Goal: Check status: Check status

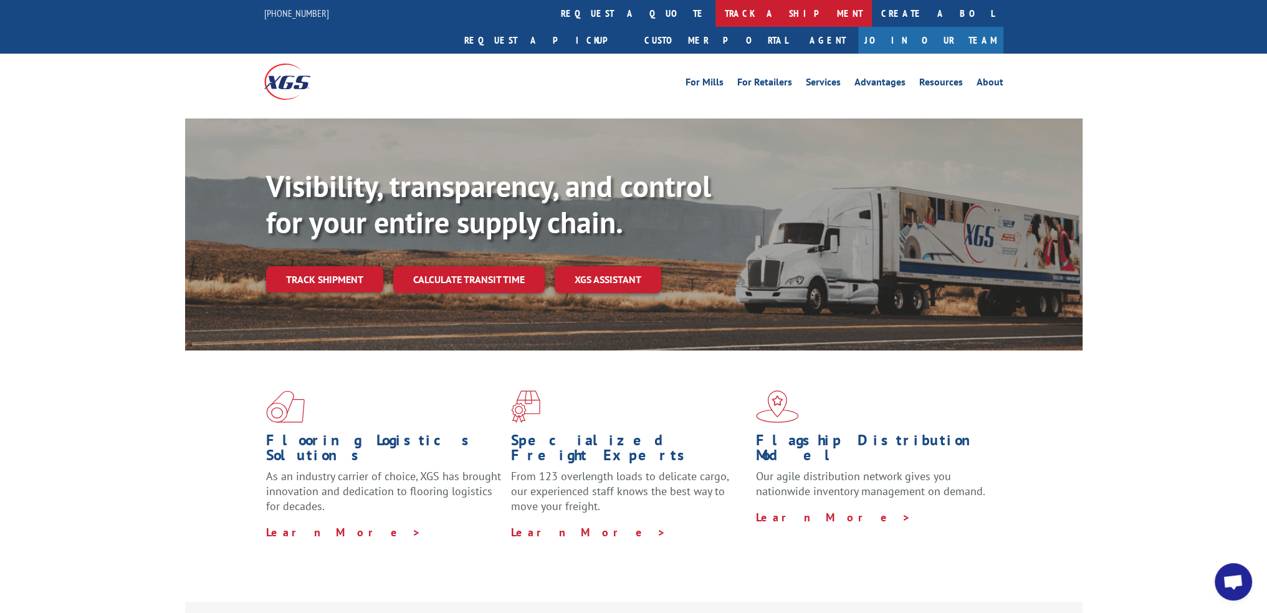
click at [716, 16] on link "track a shipment" at bounding box center [794, 13] width 156 height 27
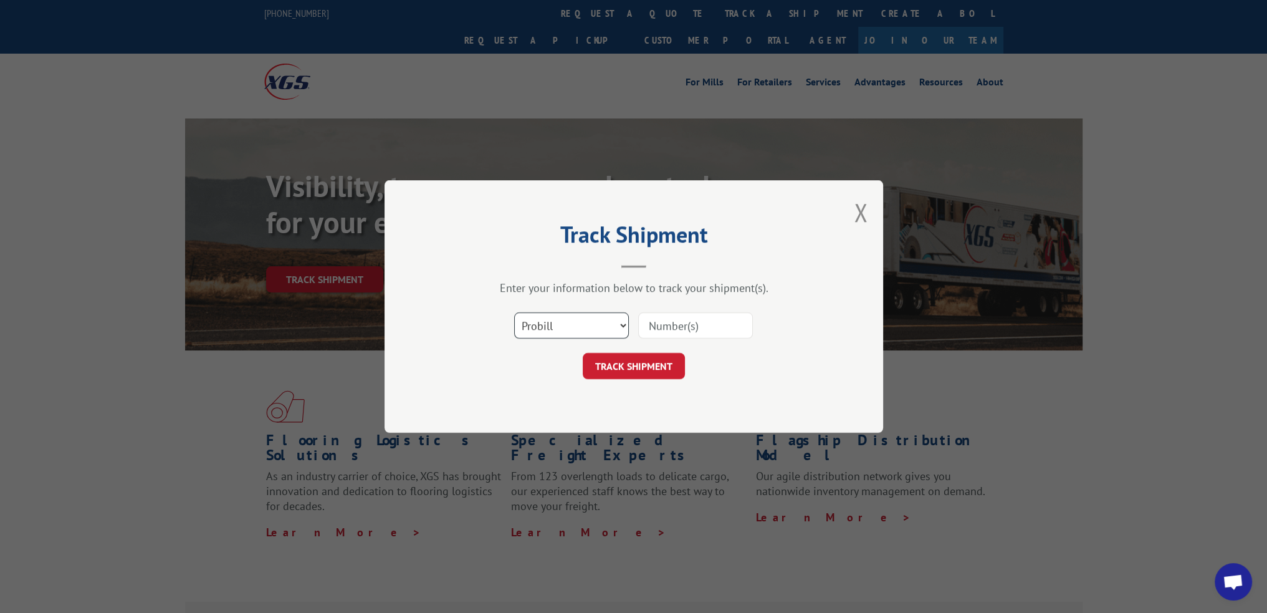
click at [570, 326] on select "Select category... Probill BOL PO" at bounding box center [571, 325] width 115 height 26
select select "bol"
click at [514, 312] on select "Select category... Probill BOL PO" at bounding box center [571, 325] width 115 height 26
click at [671, 323] on input at bounding box center [695, 325] width 115 height 26
paste input "59N2787"
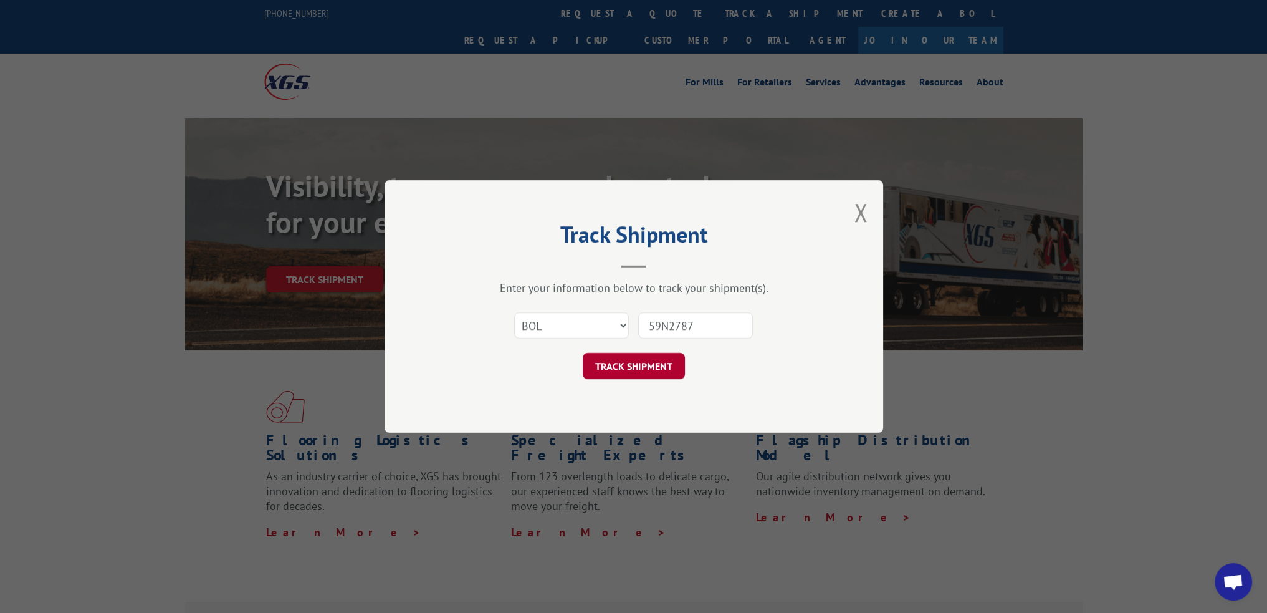
type input "59N2787"
click at [655, 358] on button "TRACK SHIPMENT" at bounding box center [634, 366] width 102 height 26
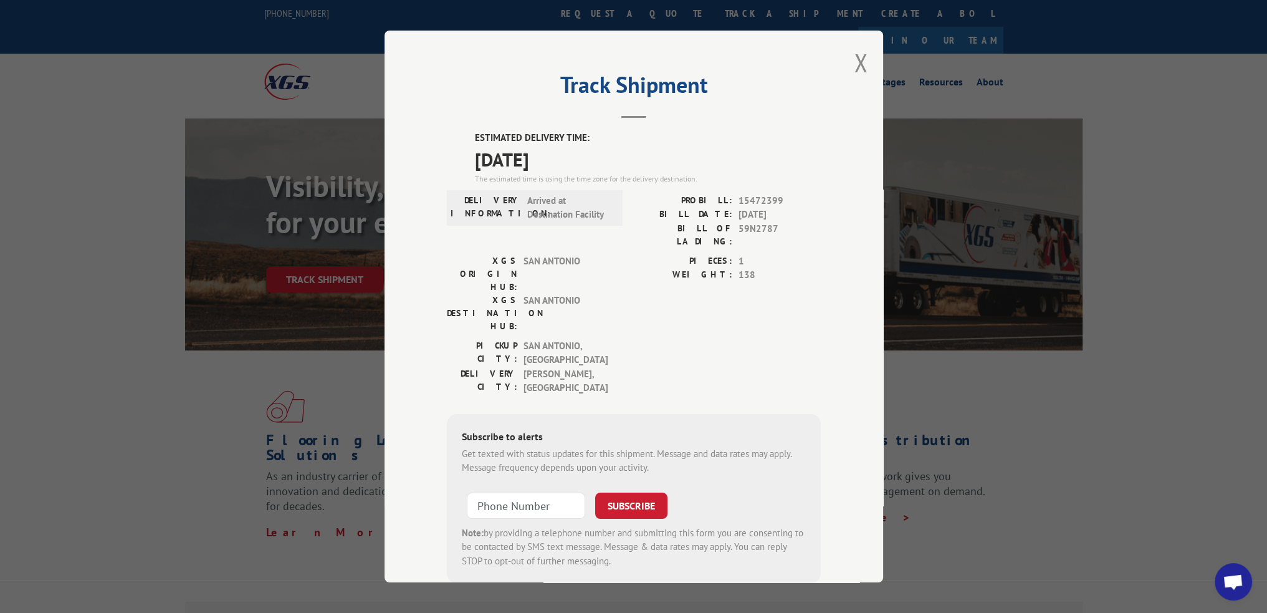
click at [760, 194] on span "15472399" at bounding box center [780, 201] width 82 height 14
copy span "15472399"
drag, startPoint x: 855, startPoint y: 52, endPoint x: 820, endPoint y: 53, distance: 35.6
click at [855, 52] on button "Close modal" at bounding box center [861, 62] width 14 height 33
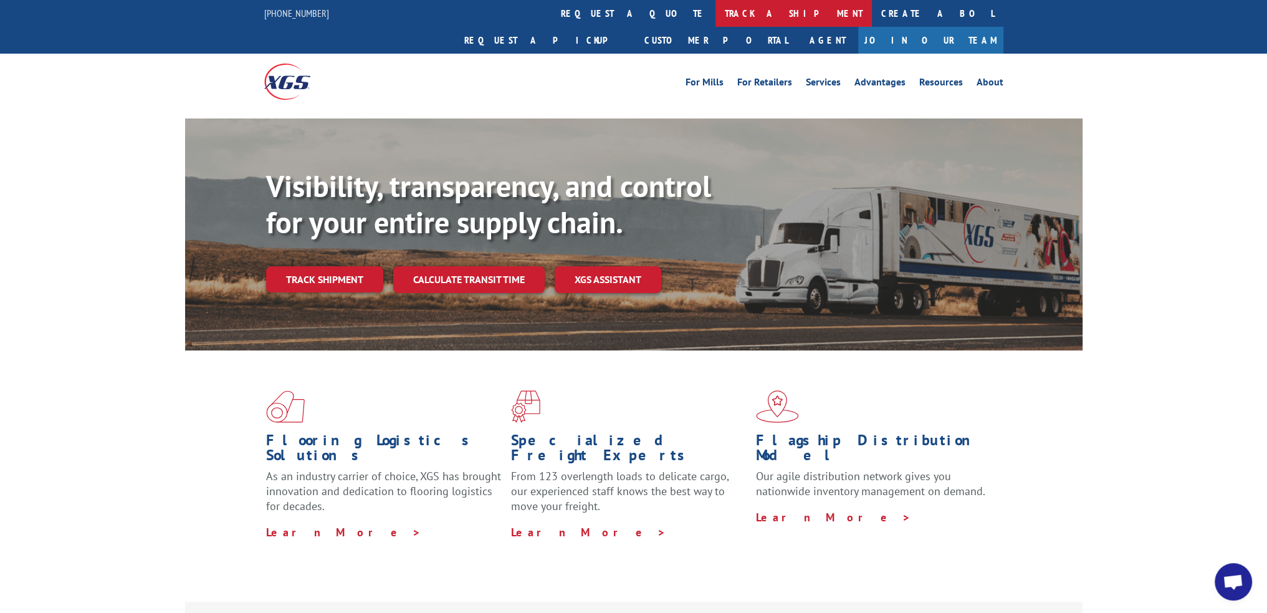
click at [716, 19] on link "track a shipment" at bounding box center [794, 13] width 156 height 27
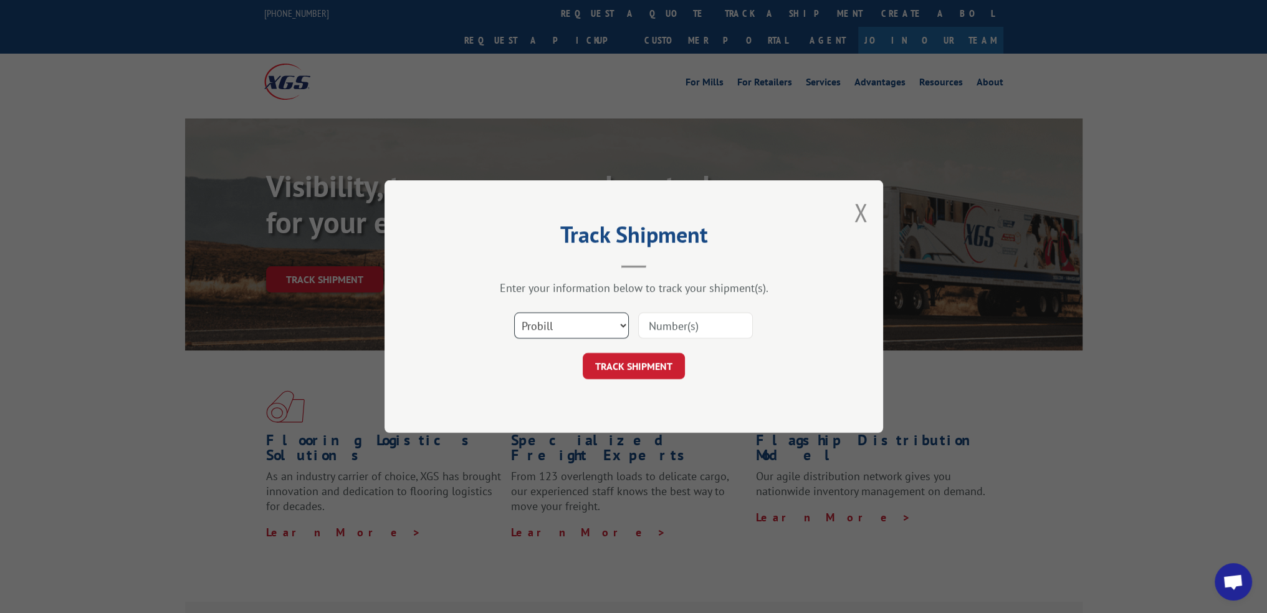
click at [546, 318] on select "Select category... Probill BOL PO" at bounding box center [571, 325] width 115 height 26
select select "bol"
click at [514, 312] on select "Select category... Probill BOL PO" at bounding box center [571, 325] width 115 height 26
drag, startPoint x: 656, startPoint y: 332, endPoint x: 651, endPoint y: 342, distance: 11.4
click at [656, 332] on input at bounding box center [695, 325] width 115 height 26
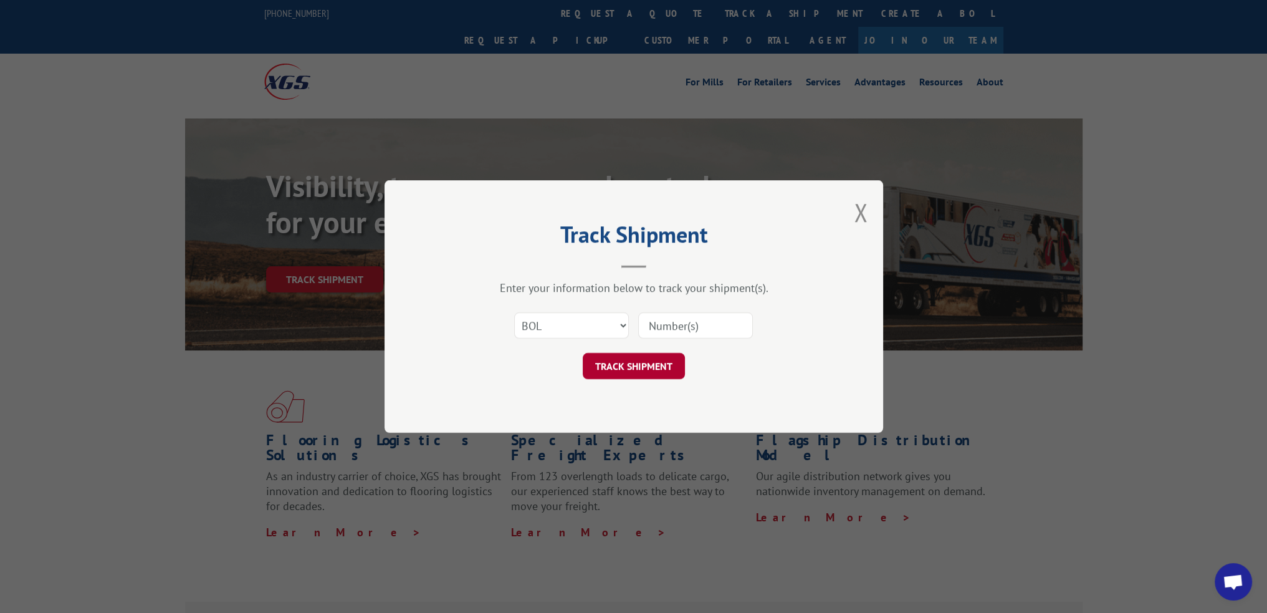
paste input "59N3614"
type input "59N3614"
click at [641, 367] on button "TRACK SHIPMENT" at bounding box center [634, 366] width 102 height 26
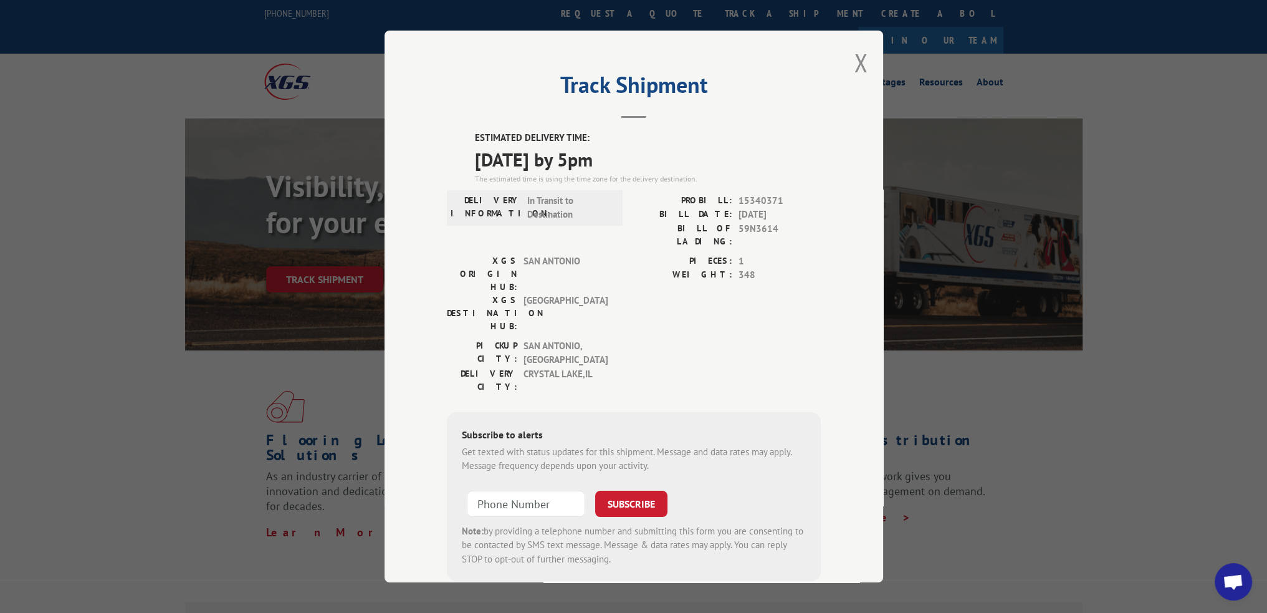
click at [759, 194] on span "15340371" at bounding box center [780, 201] width 82 height 14
copy span "15340371"
drag, startPoint x: 858, startPoint y: 66, endPoint x: 691, endPoint y: 32, distance: 169.9
click at [858, 66] on button "Close modal" at bounding box center [861, 62] width 14 height 33
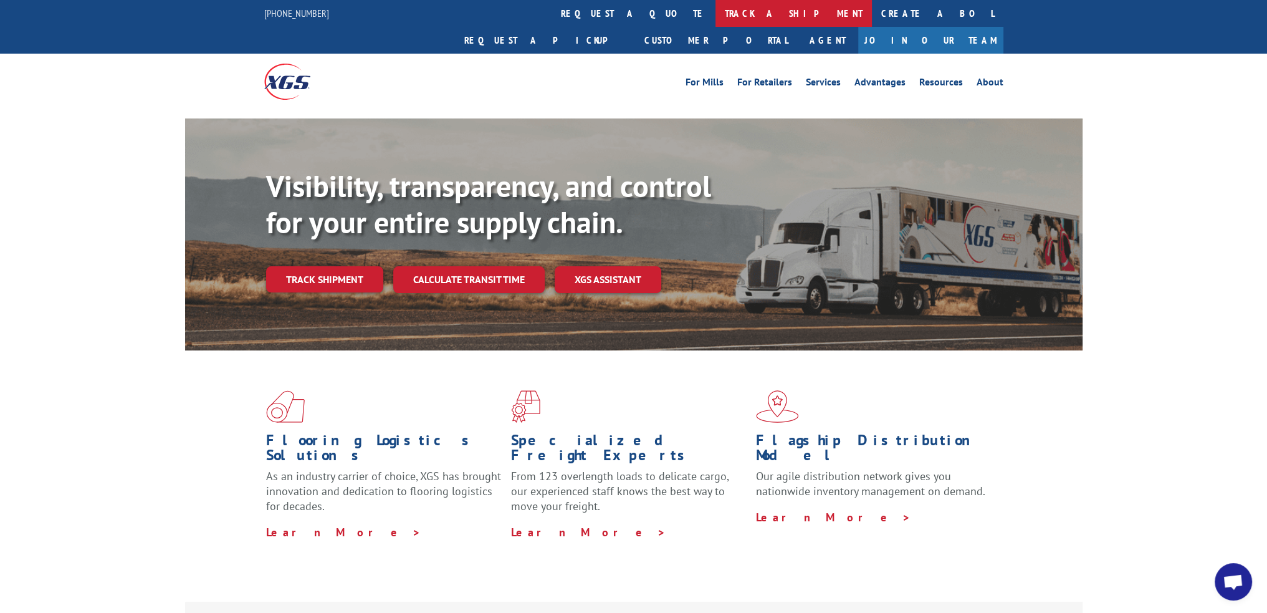
click at [716, 12] on link "track a shipment" at bounding box center [794, 13] width 156 height 27
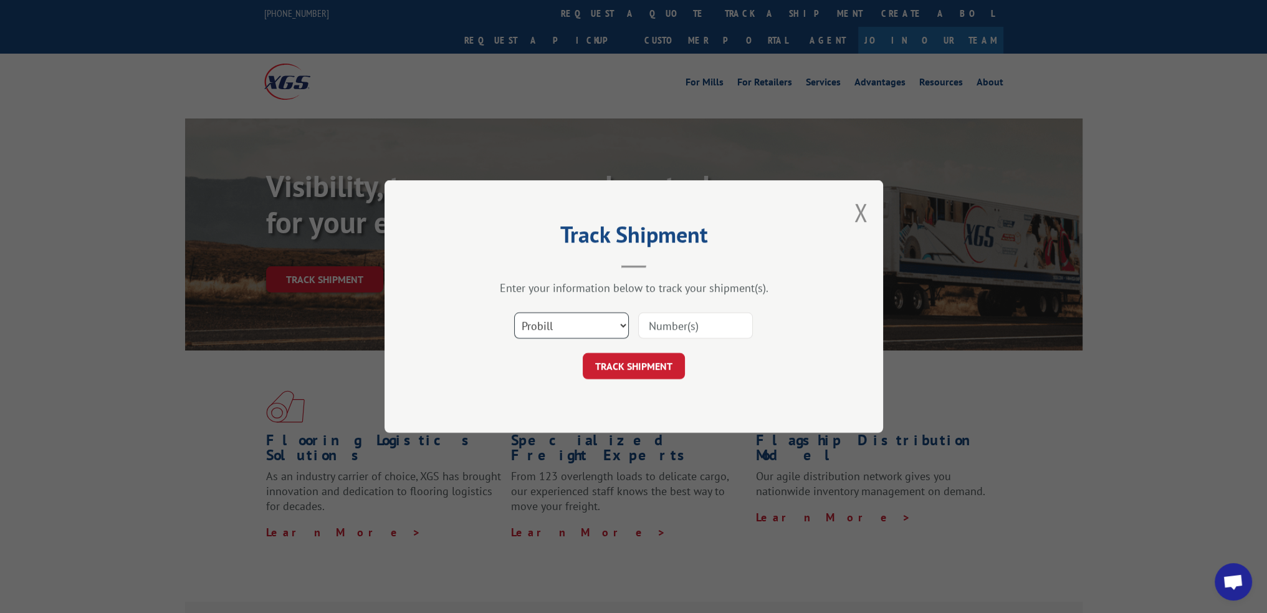
click at [542, 327] on select "Select category... Probill BOL PO" at bounding box center [571, 325] width 115 height 26
select select "bol"
click at [514, 312] on select "Select category... Probill BOL PO" at bounding box center [571, 325] width 115 height 26
click at [673, 322] on input at bounding box center [695, 325] width 115 height 26
paste input "59N4570"
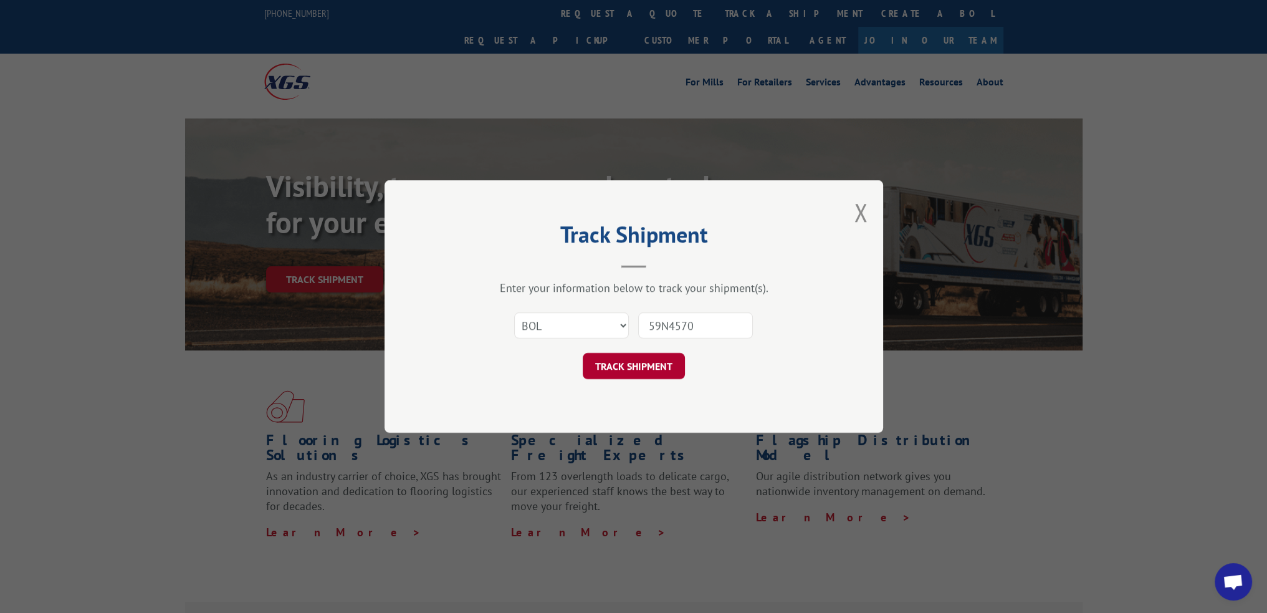
type input "59N4570"
click at [634, 375] on button "TRACK SHIPMENT" at bounding box center [634, 366] width 102 height 26
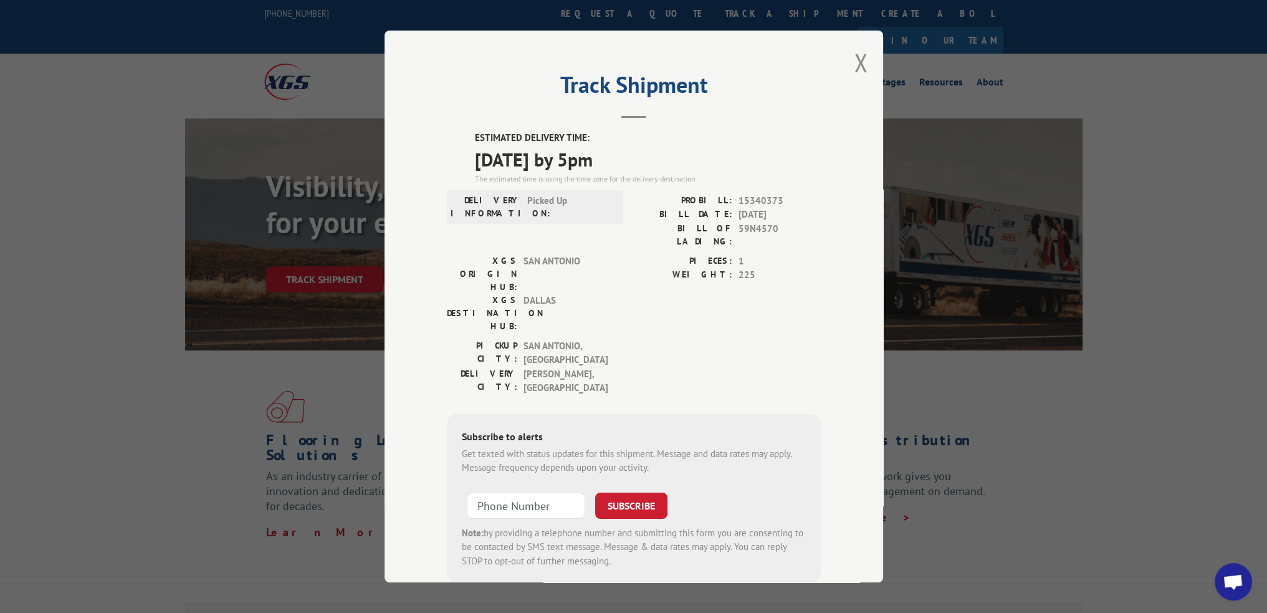
click at [757, 196] on span "15340373" at bounding box center [780, 201] width 82 height 14
copy span "15340373"
click at [854, 60] on button "Close modal" at bounding box center [861, 62] width 14 height 33
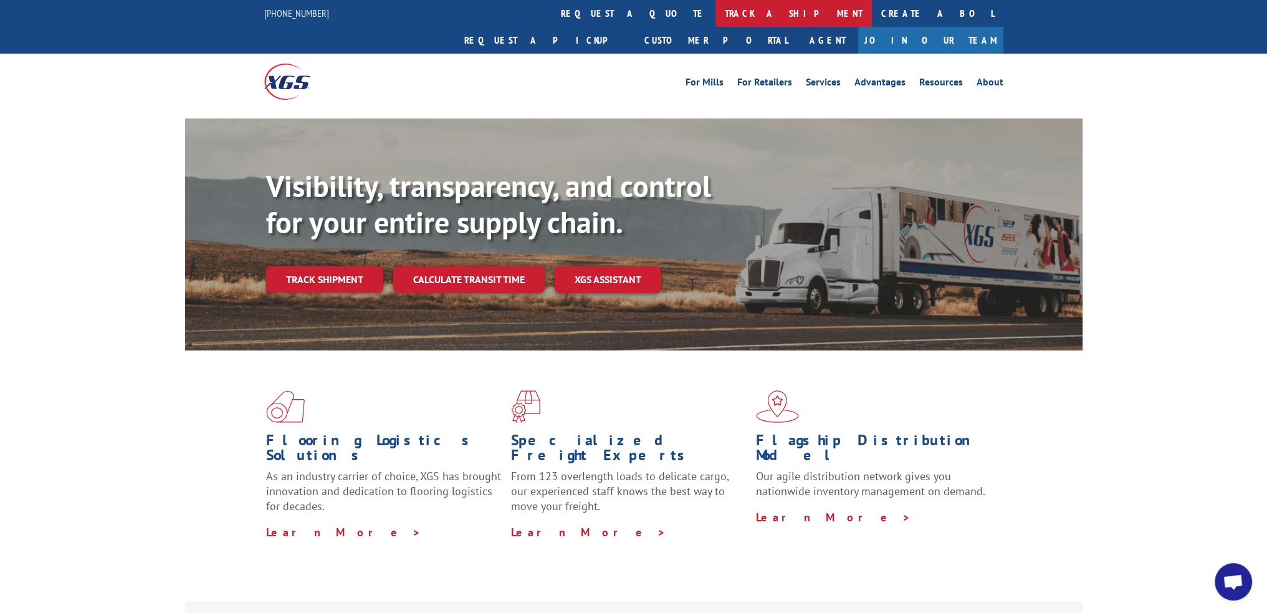
click at [716, 14] on link "track a shipment" at bounding box center [794, 13] width 156 height 27
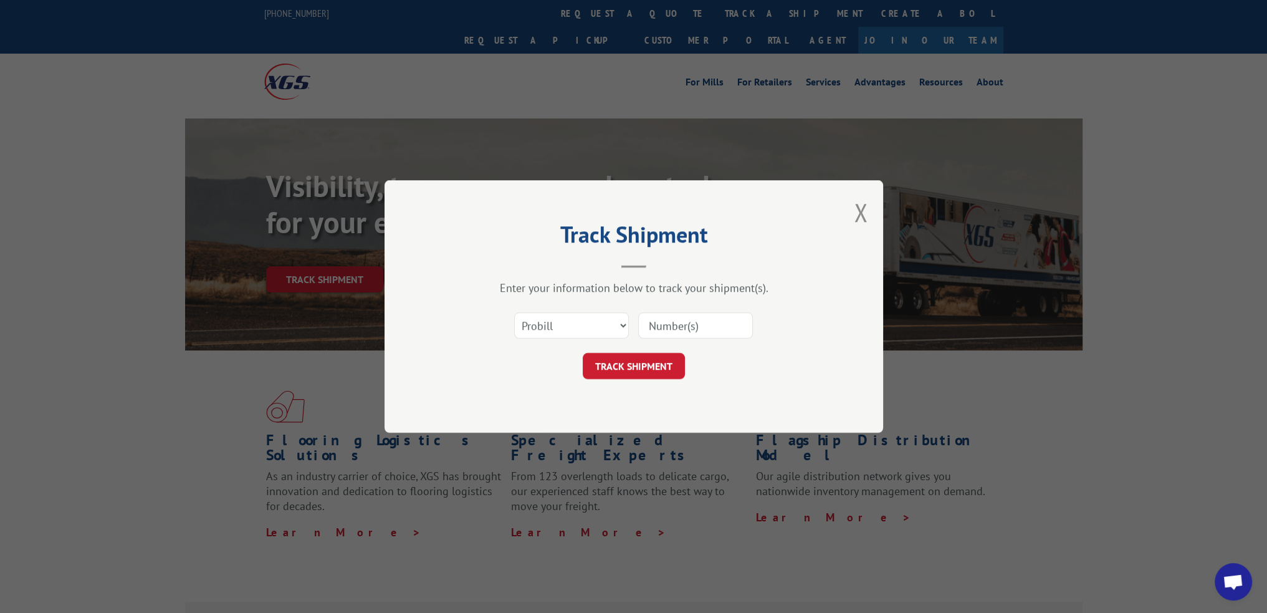
click at [581, 309] on div "Select category... Probill BOL PO" at bounding box center [634, 325] width 374 height 41
click at [578, 322] on select "Select category... Probill BOL PO" at bounding box center [571, 325] width 115 height 26
select select "bol"
click at [514, 312] on select "Select category... Probill BOL PO" at bounding box center [571, 325] width 115 height 26
click at [663, 335] on input at bounding box center [695, 325] width 115 height 26
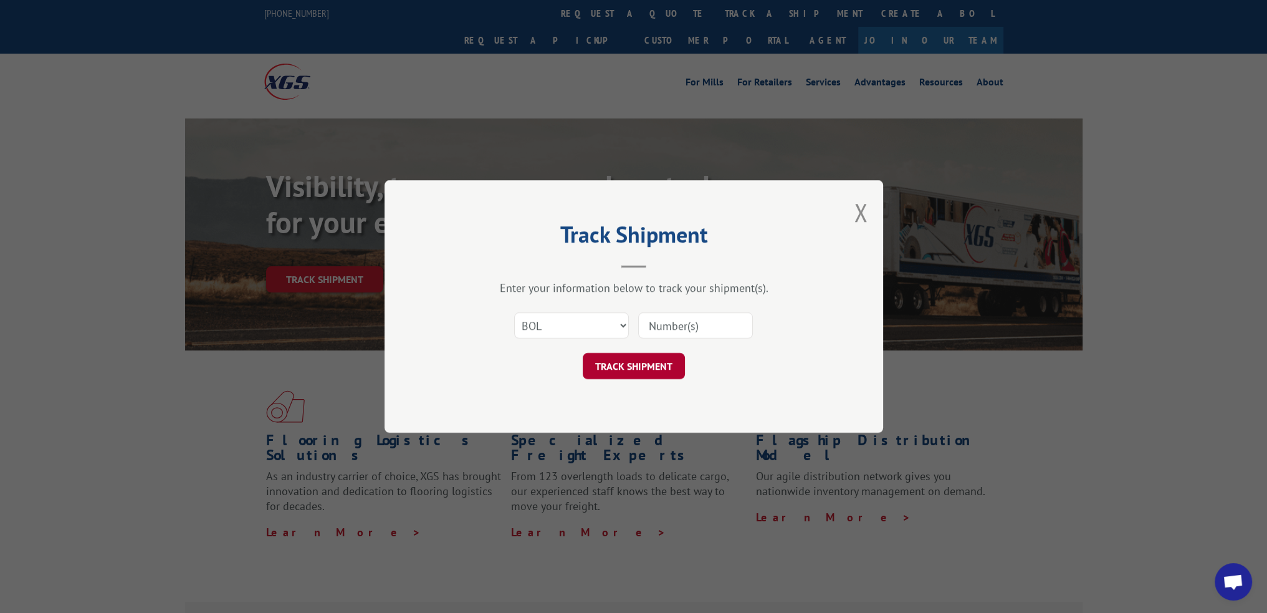
paste input "59V5893"
type input "59V5893"
click at [647, 366] on button "TRACK SHIPMENT" at bounding box center [634, 366] width 102 height 26
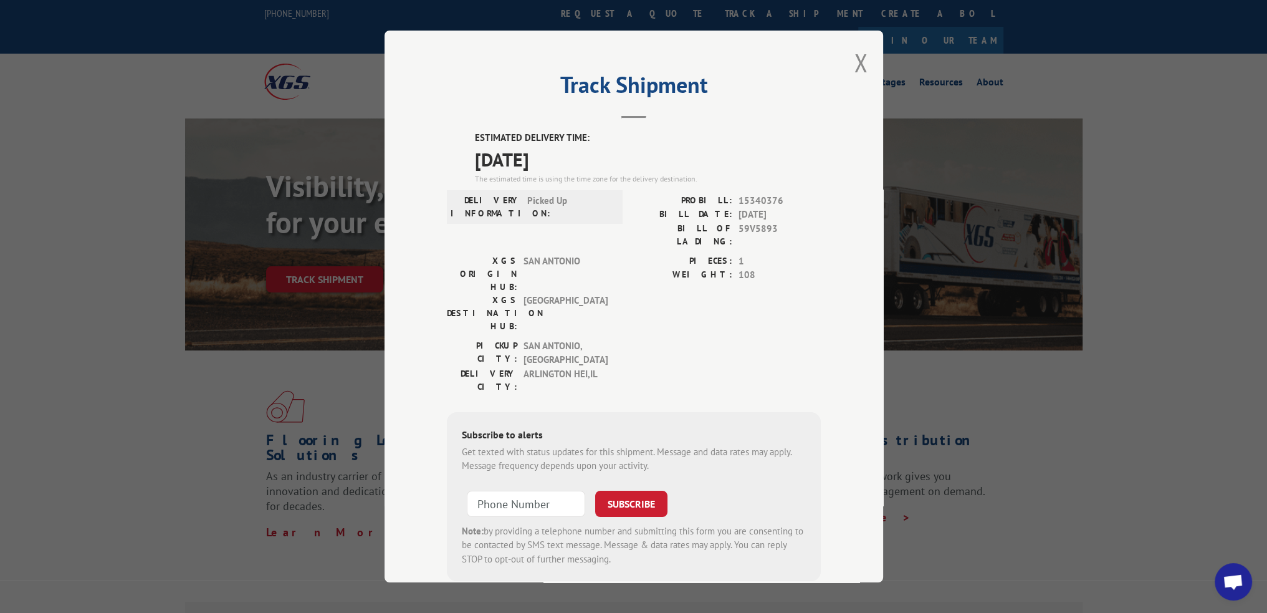
click at [754, 191] on div "ESTIMATED DELIVERY TIME: [DATE] The estimated time is using the time zone for t…" at bounding box center [634, 356] width 374 height 450
copy span "15340376"
click at [860, 64] on button "Close modal" at bounding box center [861, 62] width 14 height 33
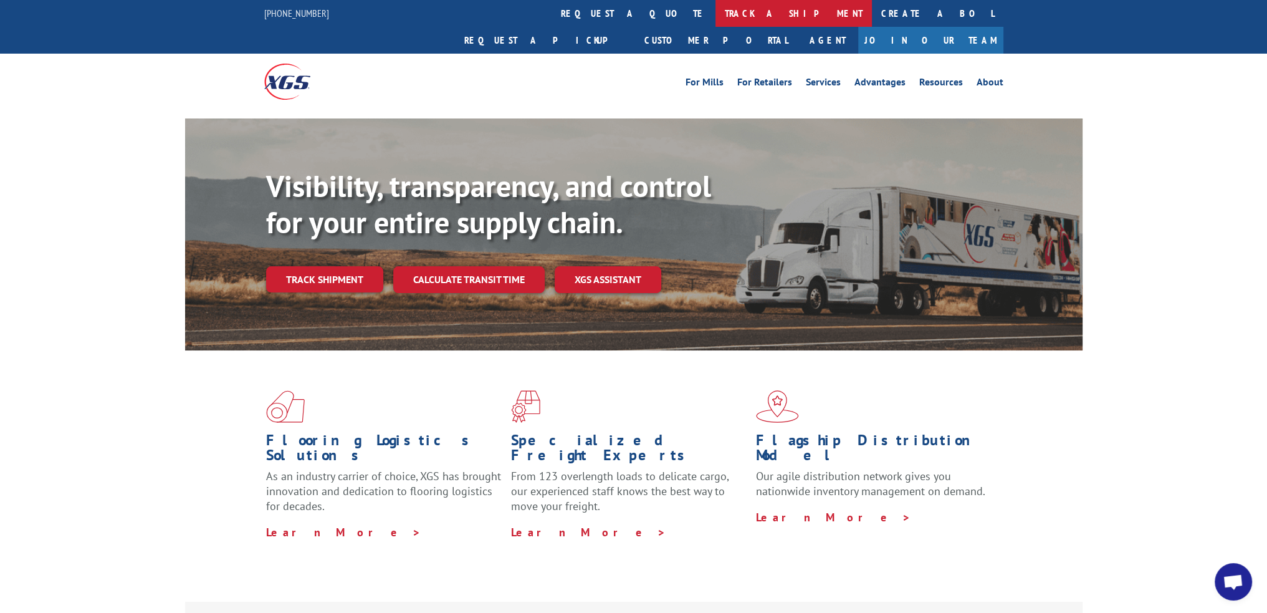
click at [716, 2] on link "track a shipment" at bounding box center [794, 13] width 156 height 27
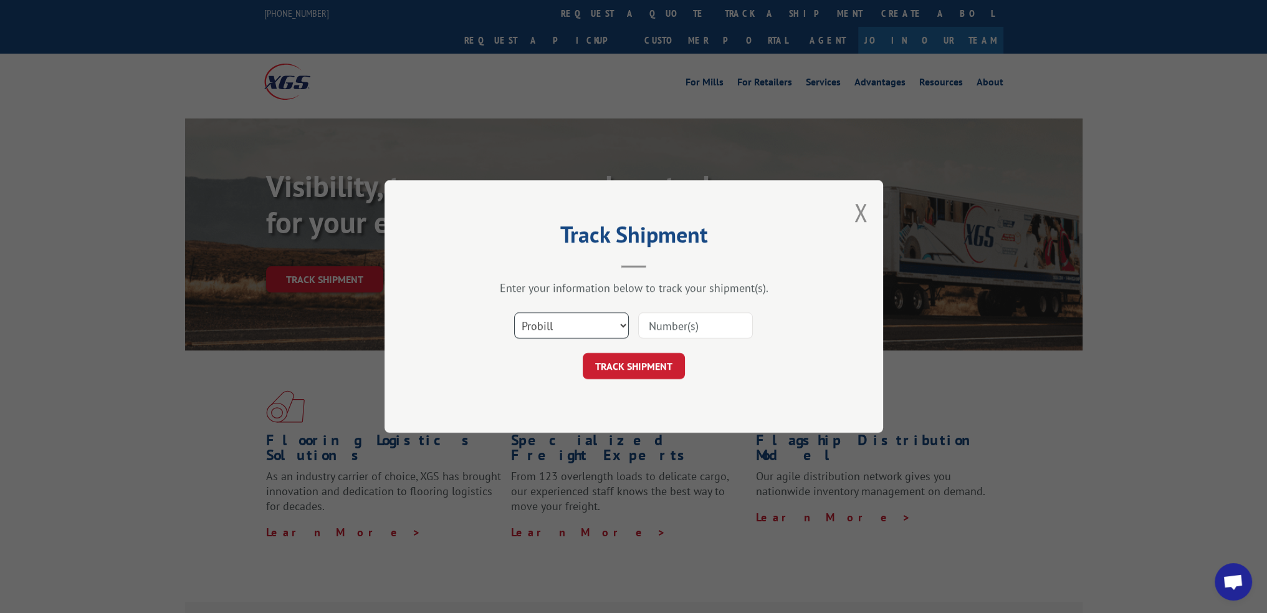
click at [581, 321] on select "Select category... Probill BOL PO" at bounding box center [571, 325] width 115 height 26
select select "bol"
click at [514, 312] on select "Select category... Probill BOL PO" at bounding box center [571, 325] width 115 height 26
drag, startPoint x: 686, startPoint y: 329, endPoint x: 681, endPoint y: 337, distance: 9.0
click at [686, 329] on input at bounding box center [695, 325] width 115 height 26
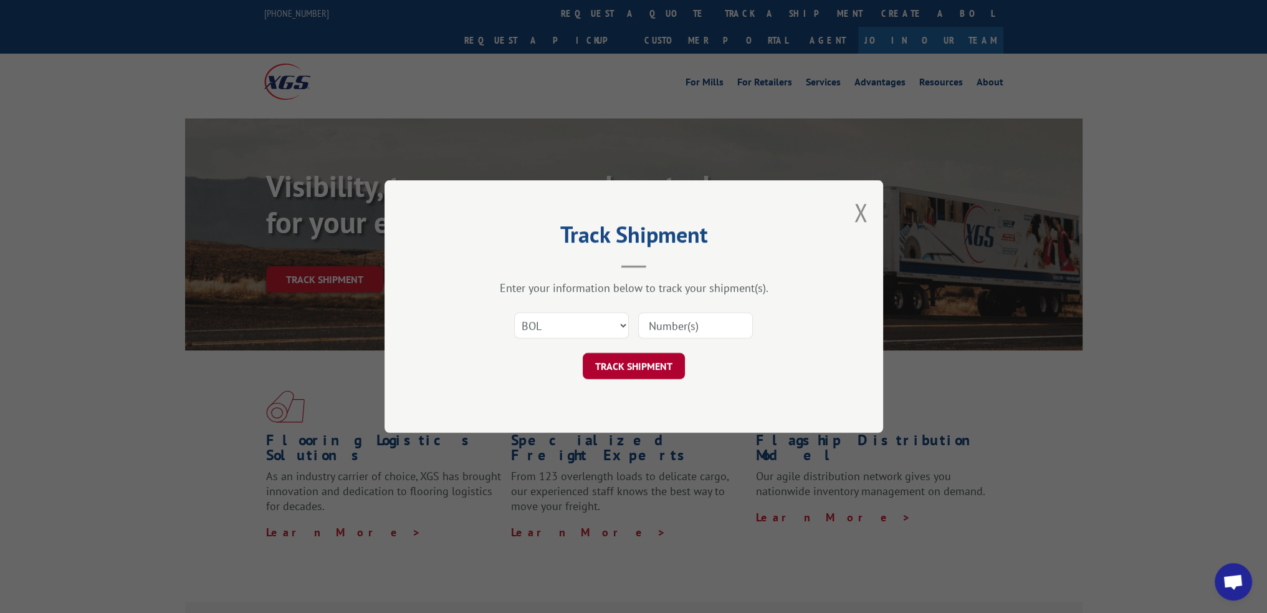
paste input "59W2753"
type input "59W2753"
click at [658, 365] on button "TRACK SHIPMENT" at bounding box center [634, 366] width 102 height 26
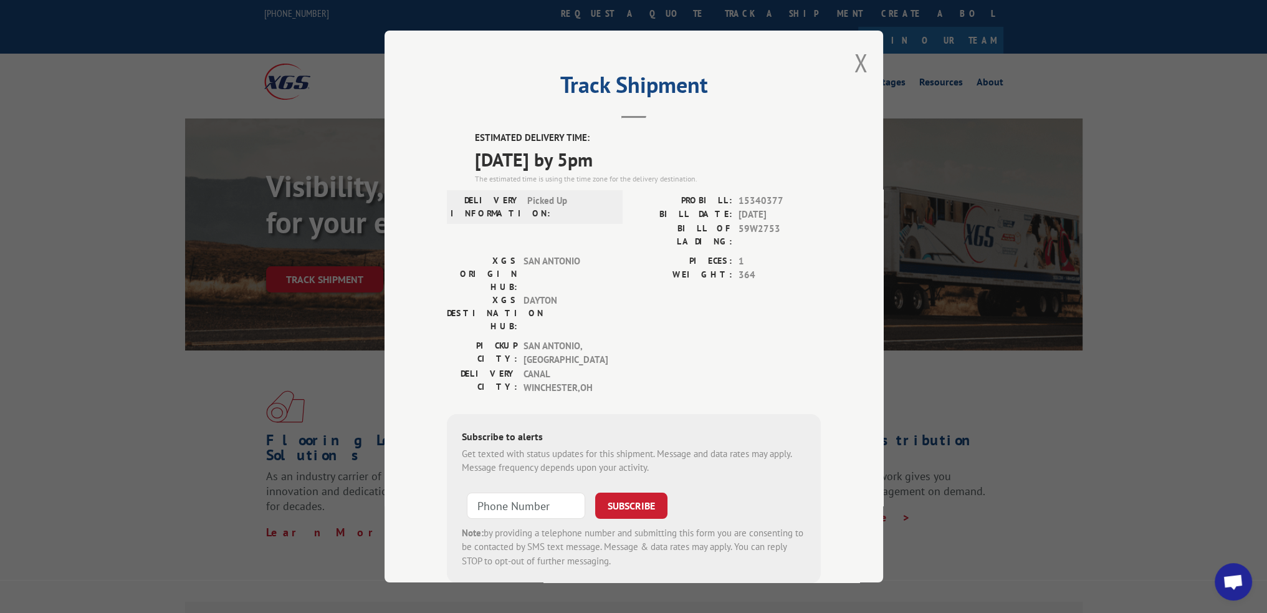
click at [755, 197] on span "15340377" at bounding box center [780, 201] width 82 height 14
copy span "15340377"
click at [848, 59] on div "Track Shipment ESTIMATED DELIVERY TIME: [DATE] by 5pm The estimated time is usi…" at bounding box center [634, 307] width 499 height 552
click at [877, 67] on div "Track Shipment ESTIMATED DELIVERY TIME: [DATE] by 5pm The estimated time is usi…" at bounding box center [634, 307] width 499 height 552
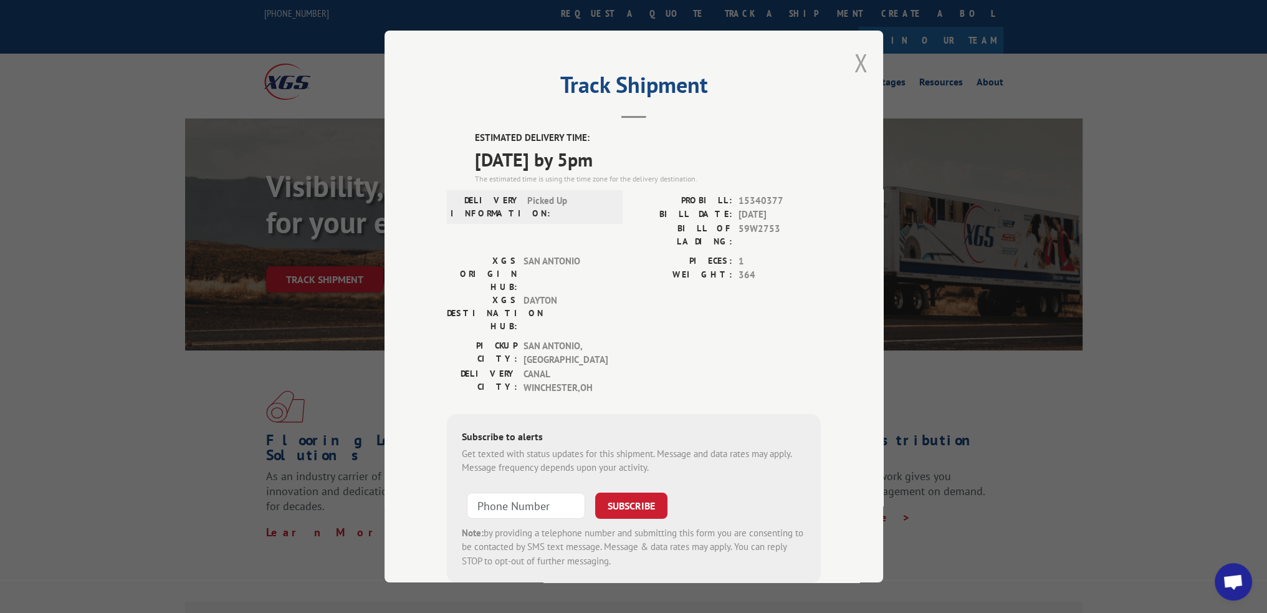
click at [858, 67] on button "Close modal" at bounding box center [861, 62] width 14 height 33
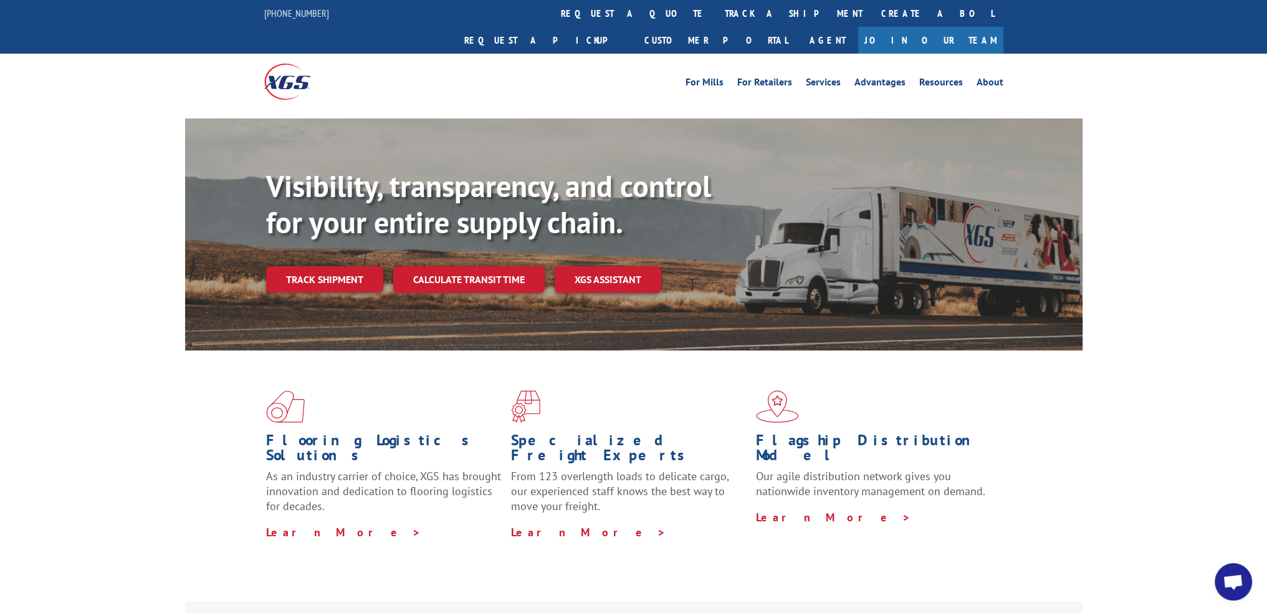
drag, startPoint x: 605, startPoint y: 14, endPoint x: 568, endPoint y: 75, distance: 71.0
click at [716, 14] on link "track a shipment" at bounding box center [794, 13] width 156 height 27
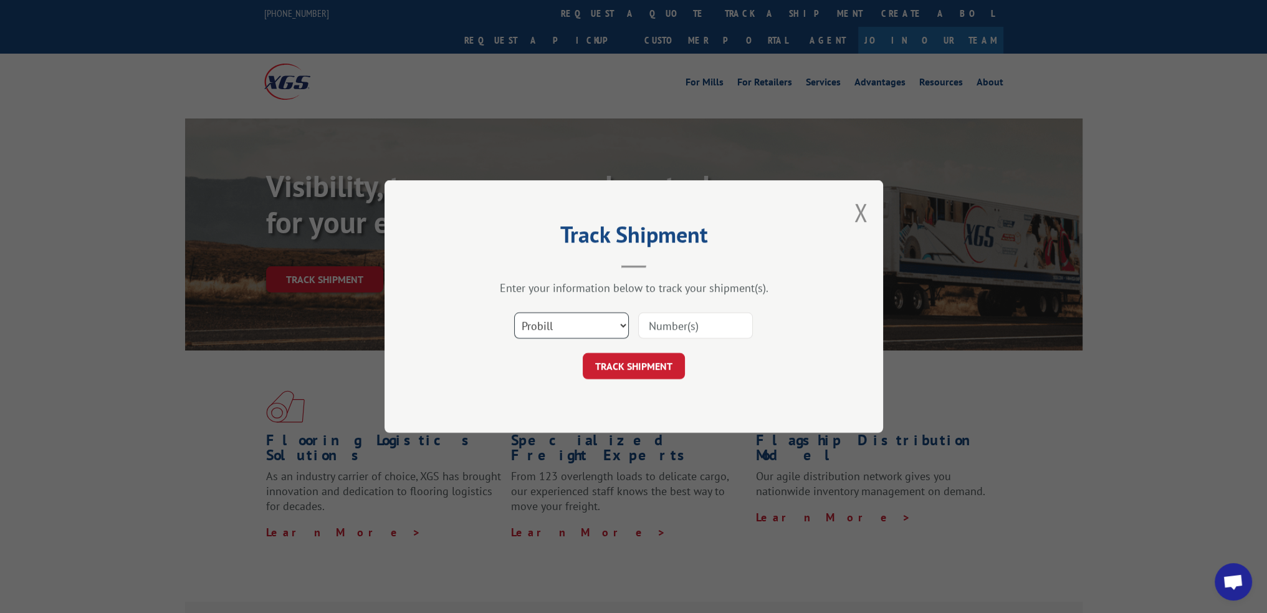
drag, startPoint x: 560, startPoint y: 315, endPoint x: 561, endPoint y: 336, distance: 21.2
click at [560, 315] on select "Select category... Probill BOL PO" at bounding box center [571, 325] width 115 height 26
select select "bol"
click at [514, 312] on select "Select category... Probill BOL PO" at bounding box center [571, 325] width 115 height 26
drag, startPoint x: 686, startPoint y: 332, endPoint x: 661, endPoint y: 347, distance: 29.4
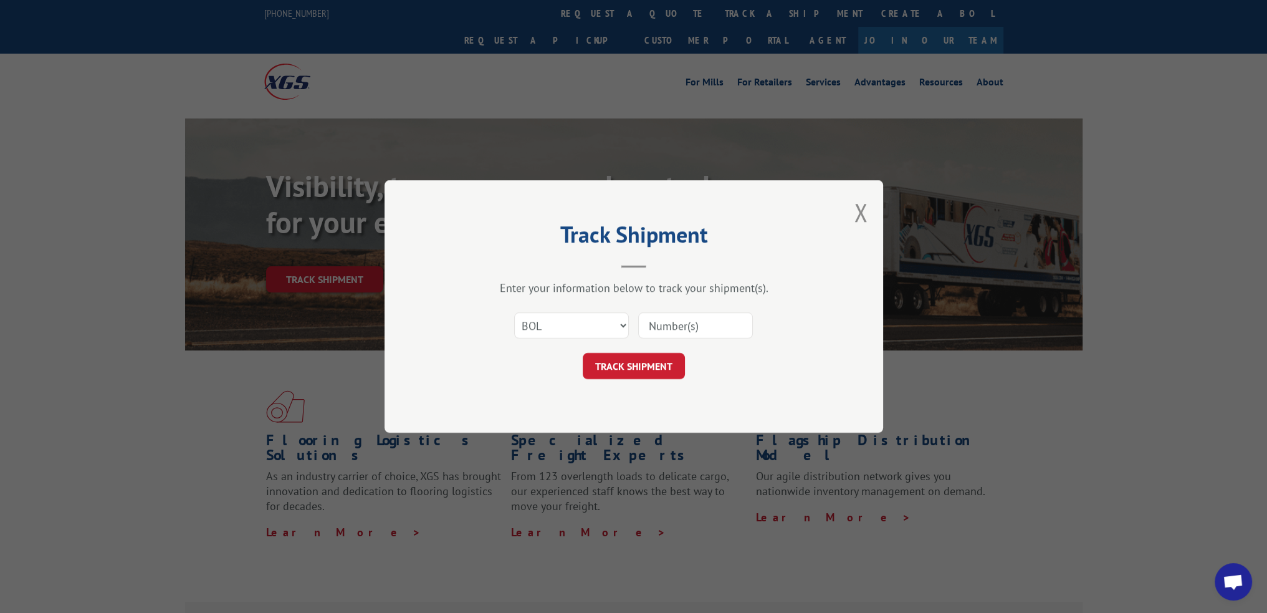
click at [686, 332] on input at bounding box center [695, 325] width 115 height 26
paste input "59W7415"
type input "59W7415"
click at [643, 362] on button "TRACK SHIPMENT" at bounding box center [634, 366] width 102 height 26
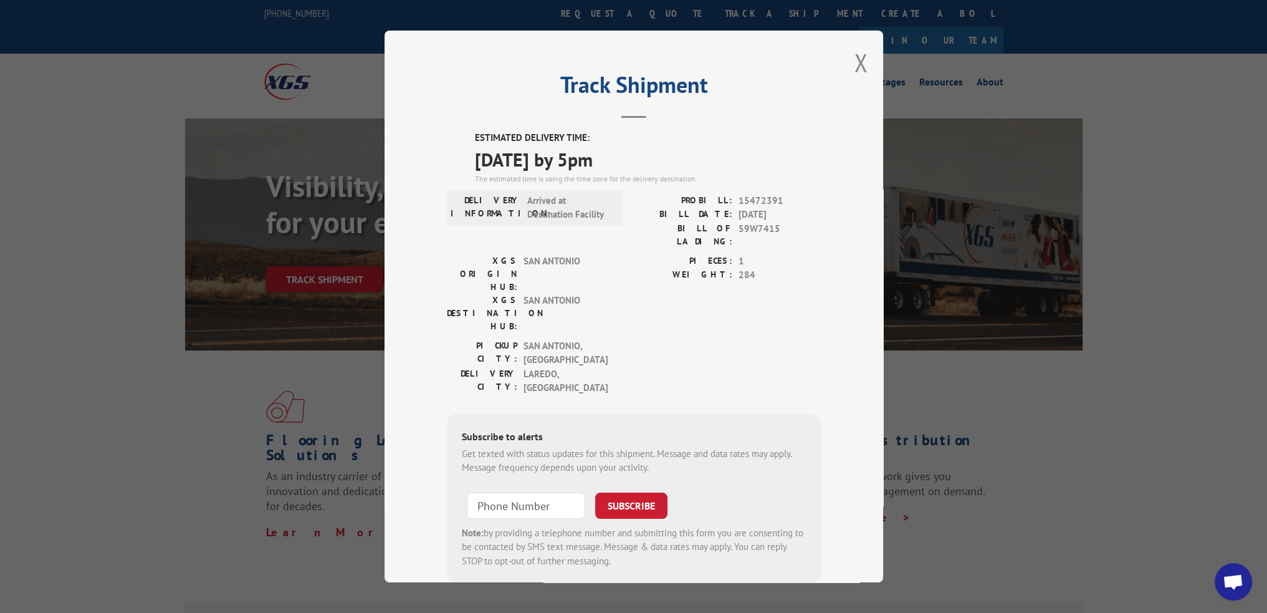
click at [751, 198] on span "15472391" at bounding box center [780, 201] width 82 height 14
copy span "15472391"
drag, startPoint x: 847, startPoint y: 64, endPoint x: 782, endPoint y: 61, distance: 65.5
click at [847, 64] on div "Track Shipment ESTIMATED DELIVERY TIME: [DATE] by 5pm The estimated time is usi…" at bounding box center [634, 307] width 499 height 552
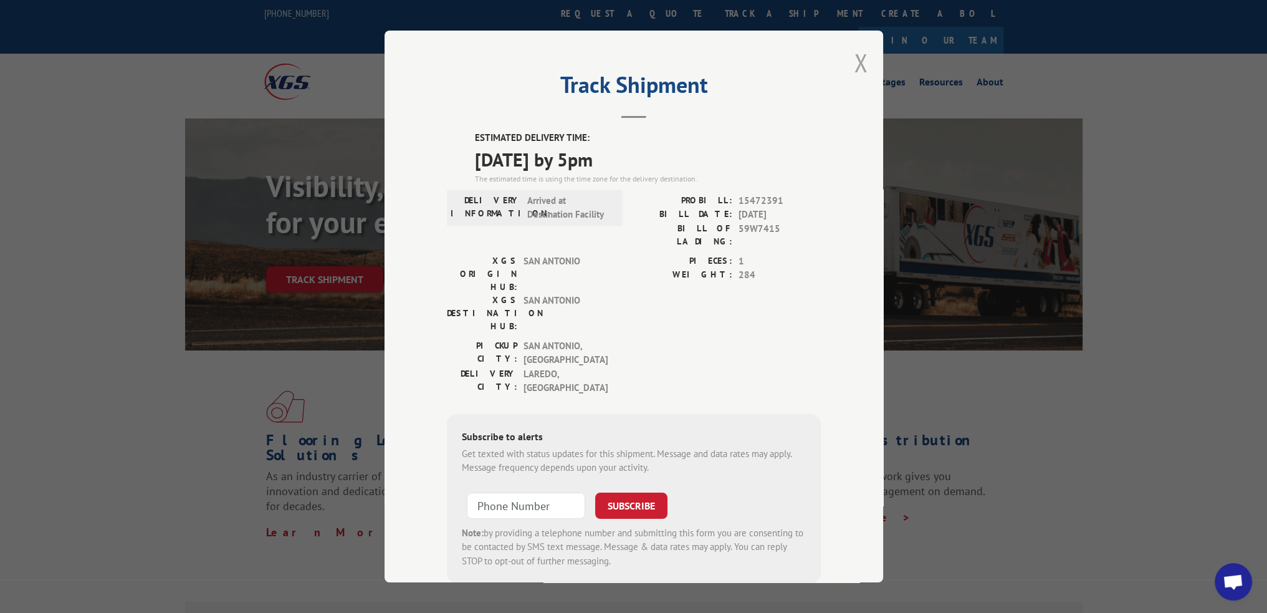
click at [854, 59] on button "Close modal" at bounding box center [861, 62] width 14 height 33
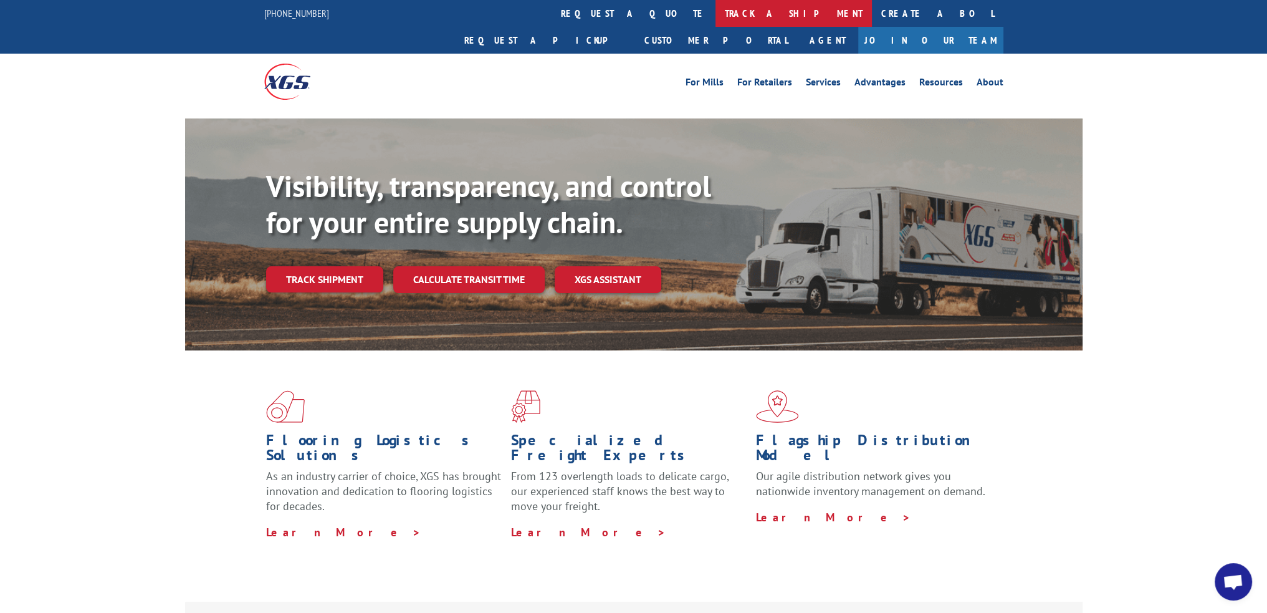
click at [716, 5] on link "track a shipment" at bounding box center [794, 13] width 156 height 27
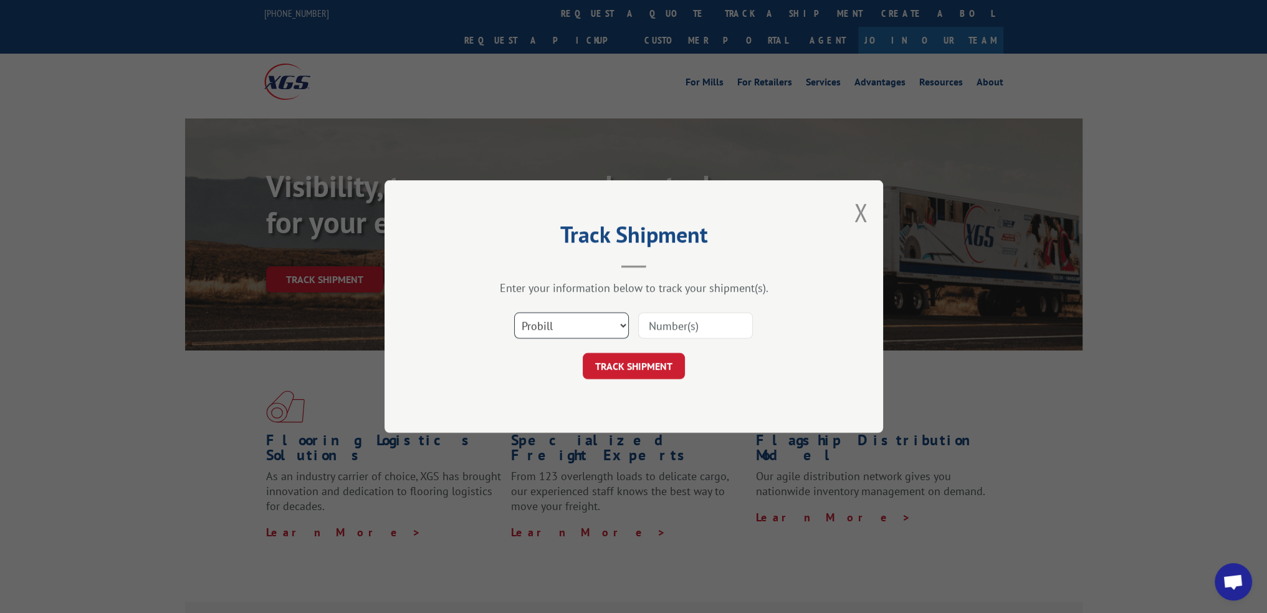
click at [551, 320] on select "Select category... Probill BOL PO" at bounding box center [571, 325] width 115 height 26
select select "bol"
click at [514, 312] on select "Select category... Probill BOL PO" at bounding box center [571, 325] width 115 height 26
click at [660, 320] on input at bounding box center [695, 325] width 115 height 26
paste input "59X0223"
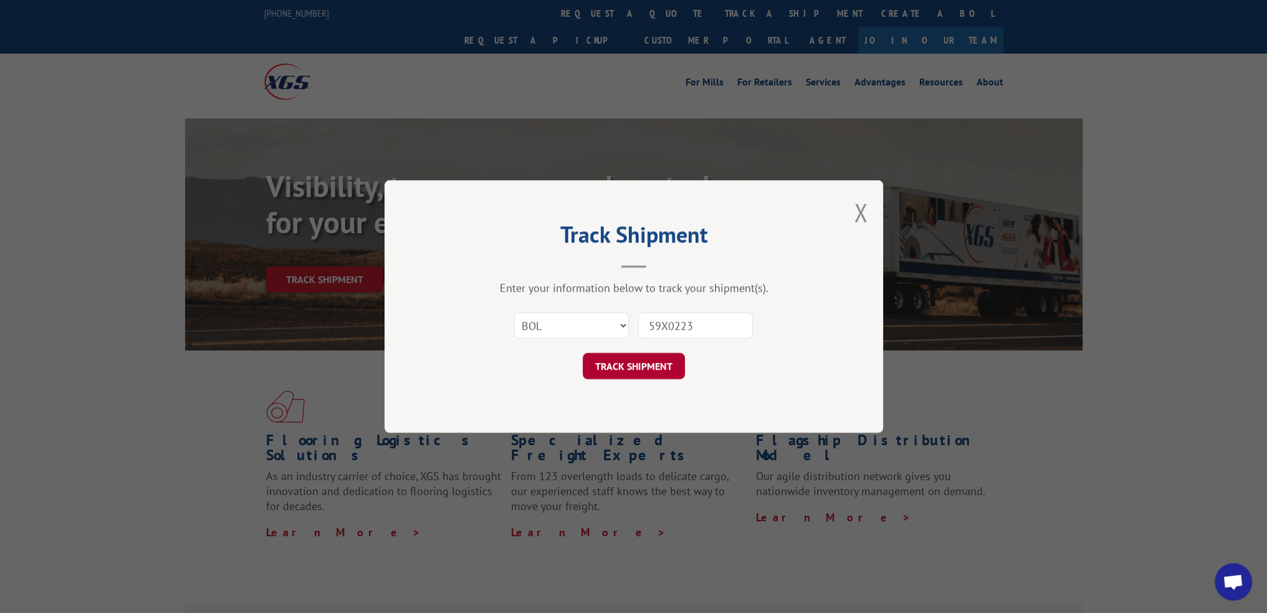
type input "59X0223"
click at [628, 378] on button "TRACK SHIPMENT" at bounding box center [634, 366] width 102 height 26
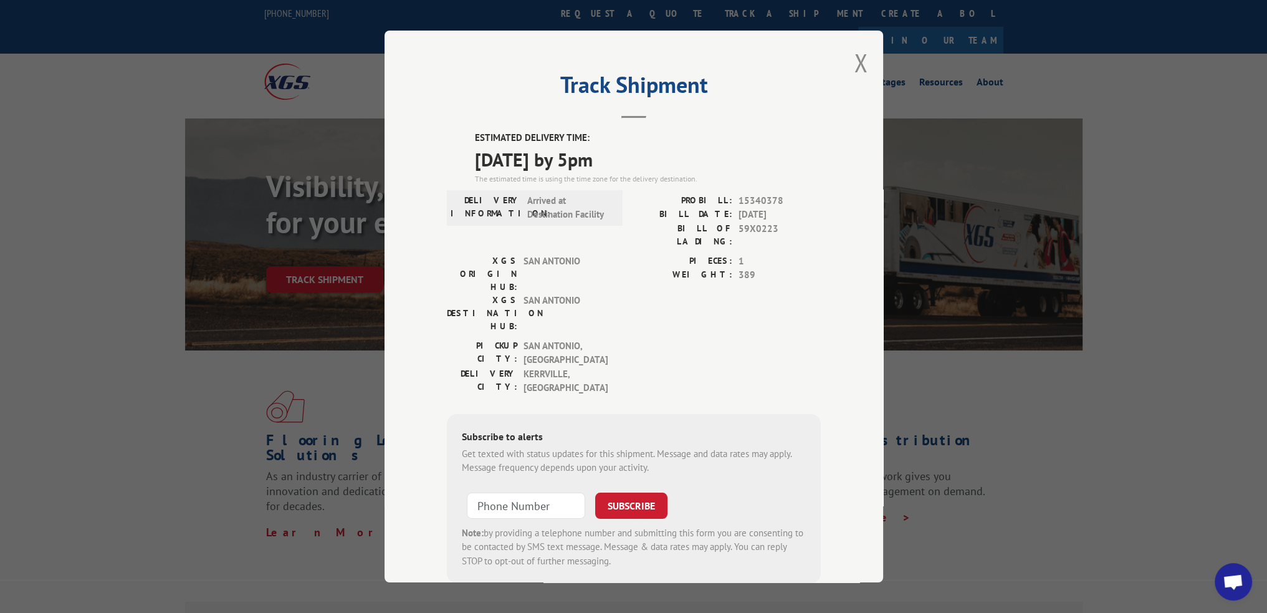
click at [753, 197] on span "15340378" at bounding box center [780, 201] width 82 height 14
copy span "15340378"
drag, startPoint x: 855, startPoint y: 72, endPoint x: 705, endPoint y: 56, distance: 151.1
click at [855, 72] on button "Close modal" at bounding box center [861, 62] width 14 height 33
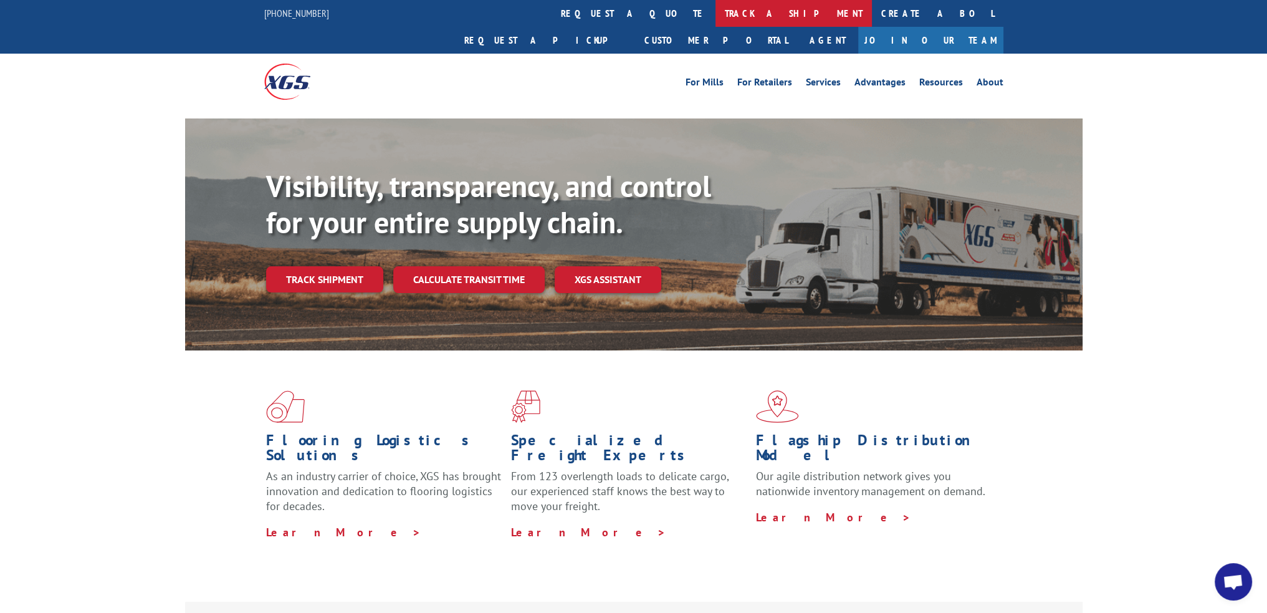
click at [716, 9] on link "track a shipment" at bounding box center [794, 13] width 156 height 27
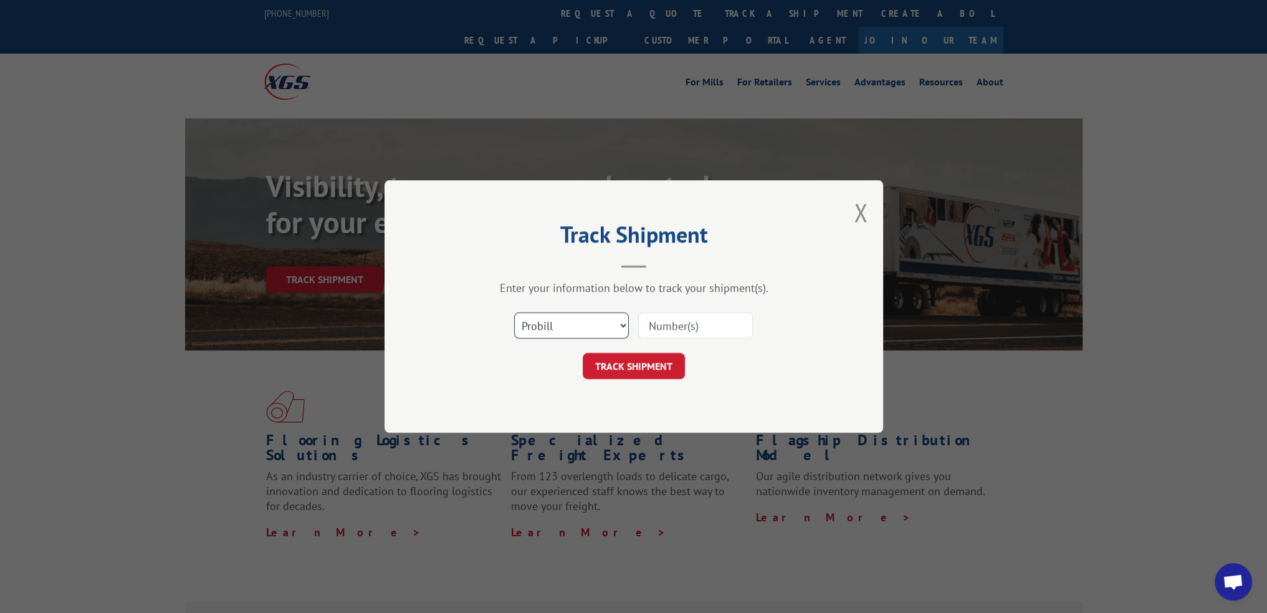
click at [540, 326] on select "Select category... Probill BOL PO" at bounding box center [571, 325] width 115 height 26
select select "bol"
click at [514, 312] on select "Select category... Probill BOL PO" at bounding box center [571, 325] width 115 height 26
drag, startPoint x: 655, startPoint y: 326, endPoint x: 641, endPoint y: 363, distance: 39.2
click at [655, 326] on input at bounding box center [695, 325] width 115 height 26
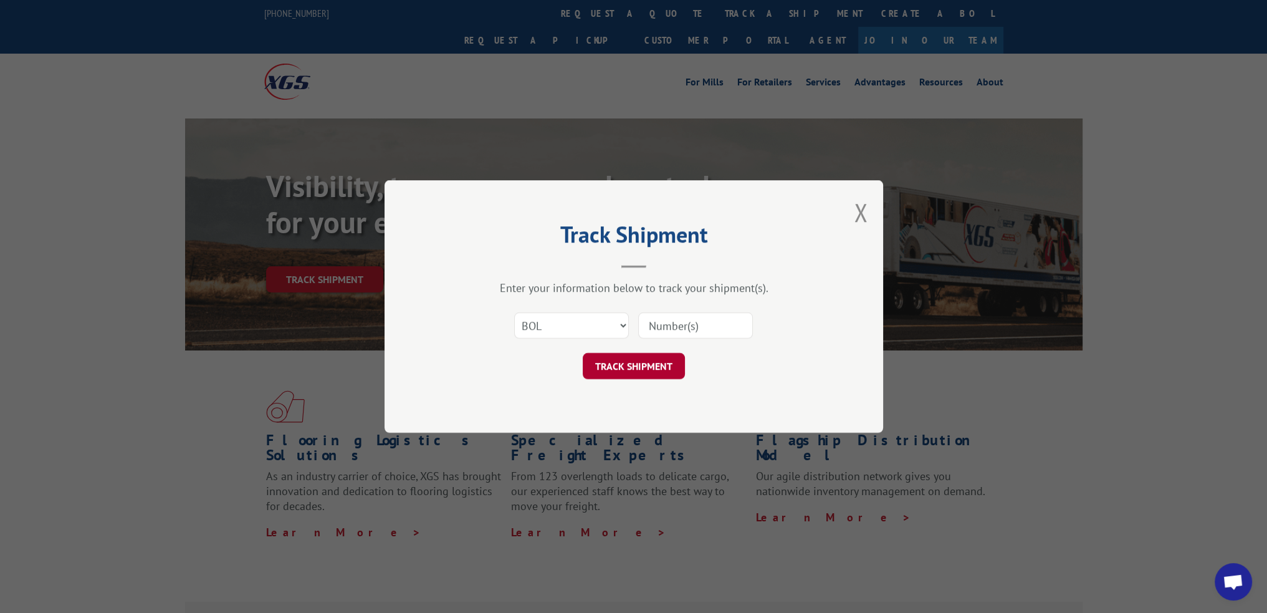
paste input "59X1269"
type input "59X1269"
click at [638, 370] on button "TRACK SHIPMENT" at bounding box center [634, 366] width 102 height 26
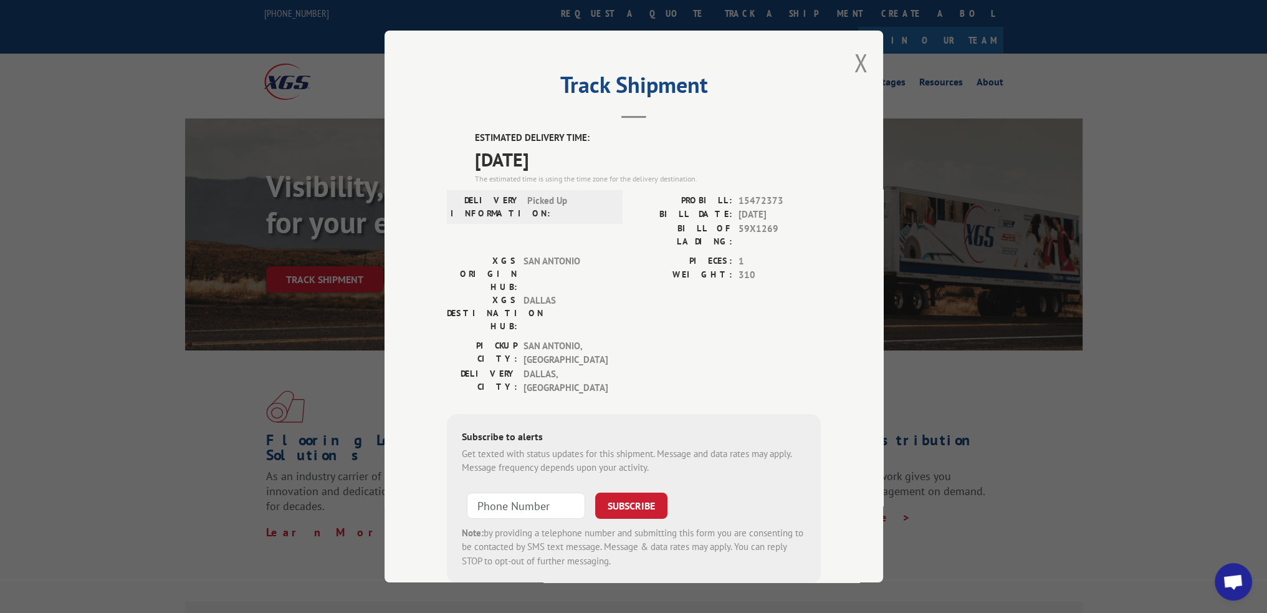
click at [763, 200] on span "15472373" at bounding box center [780, 201] width 82 height 14
copy span "15472373"
drag, startPoint x: 861, startPoint y: 62, endPoint x: 661, endPoint y: 34, distance: 202.6
click at [861, 62] on button "Close modal" at bounding box center [861, 62] width 14 height 33
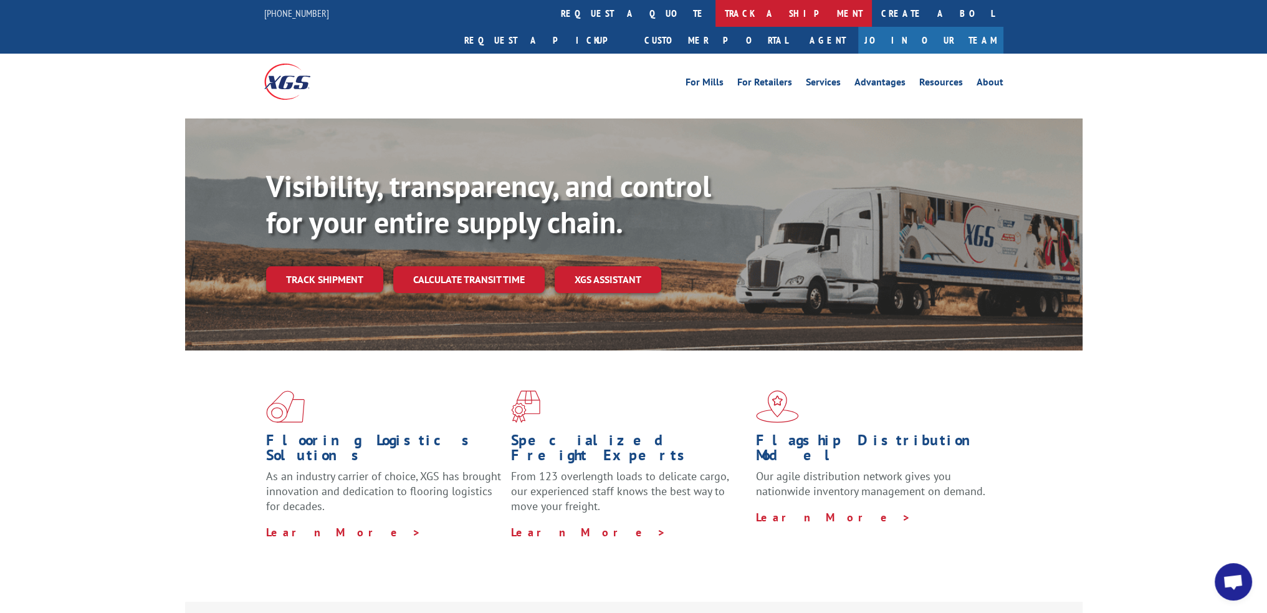
click at [716, 16] on link "track a shipment" at bounding box center [794, 13] width 156 height 27
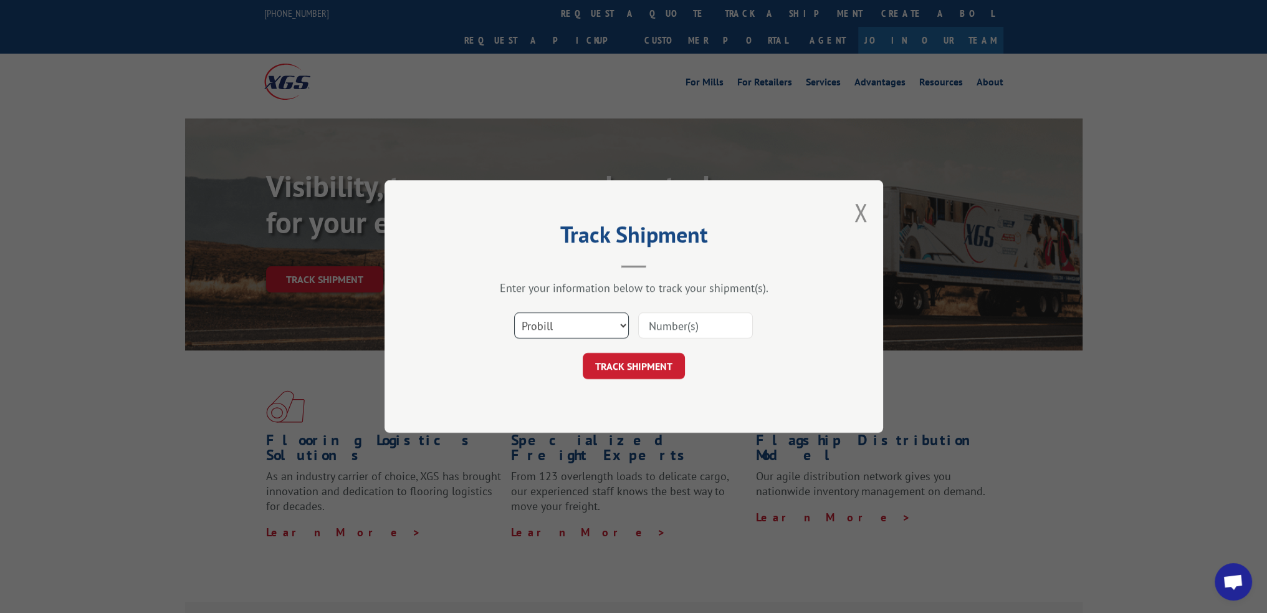
click at [548, 320] on select "Select category... Probill BOL PO" at bounding box center [571, 325] width 115 height 26
select select "bol"
click at [514, 312] on select "Select category... Probill BOL PO" at bounding box center [571, 325] width 115 height 26
click at [679, 316] on input at bounding box center [695, 325] width 115 height 26
paste input "59X0558"
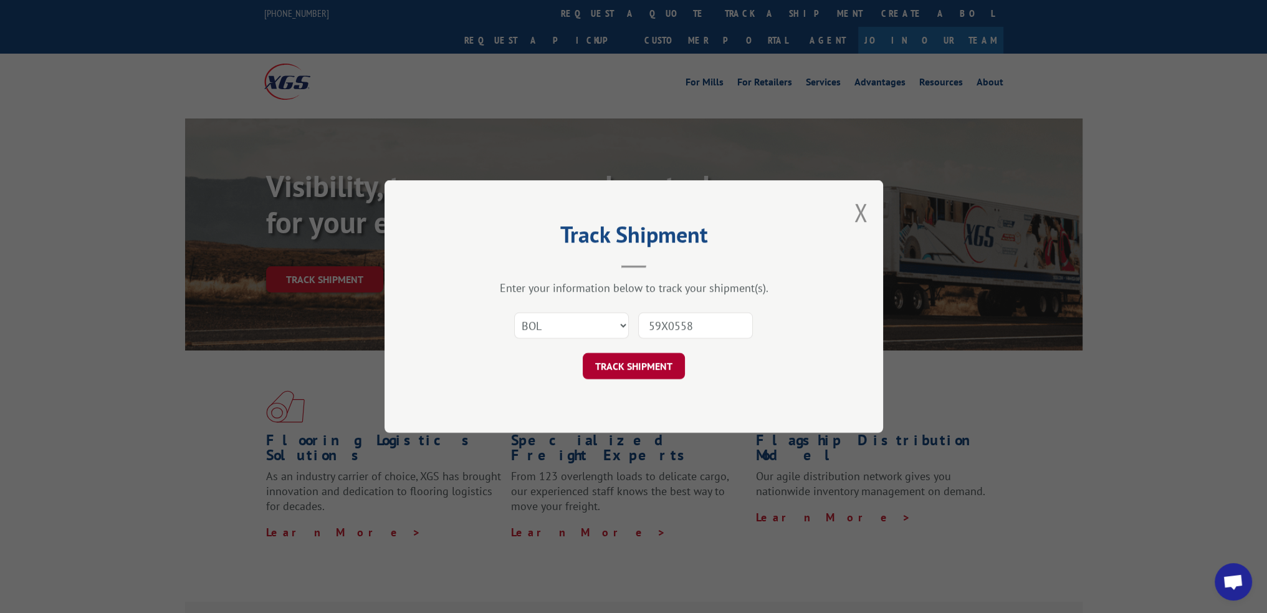
type input "59X0558"
click at [631, 378] on button "TRACK SHIPMENT" at bounding box center [634, 366] width 102 height 26
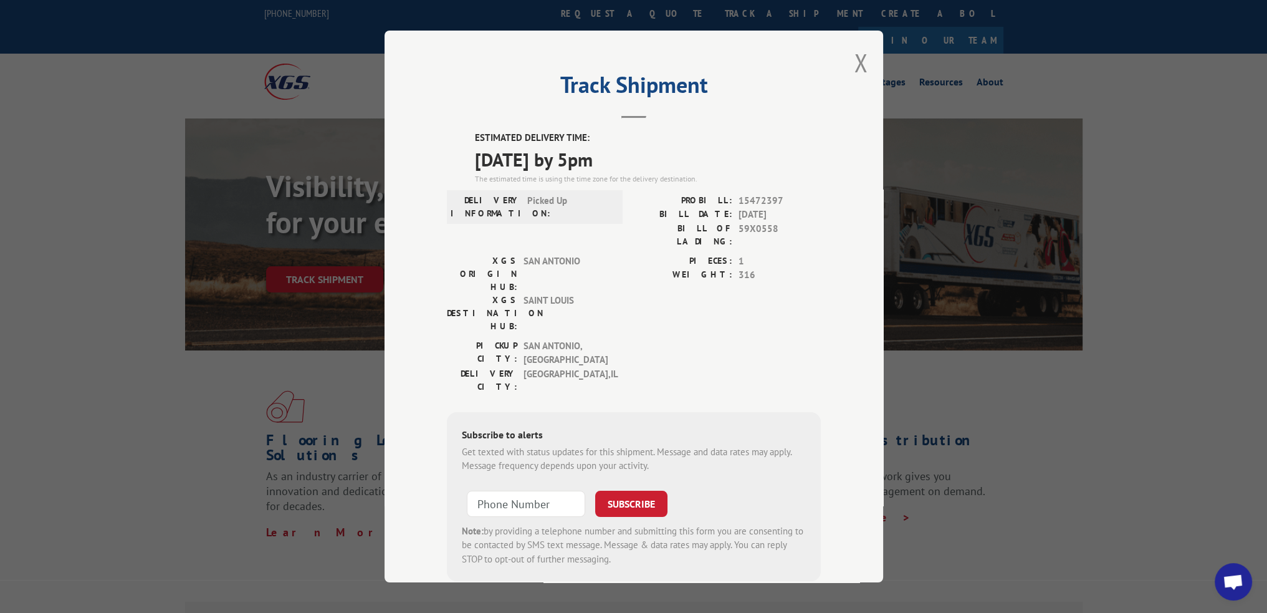
click at [753, 201] on span "15472397" at bounding box center [780, 201] width 82 height 14
click at [755, 196] on span "15472397" at bounding box center [780, 201] width 82 height 14
copy span "15472397"
drag, startPoint x: 866, startPoint y: 66, endPoint x: 828, endPoint y: 62, distance: 38.3
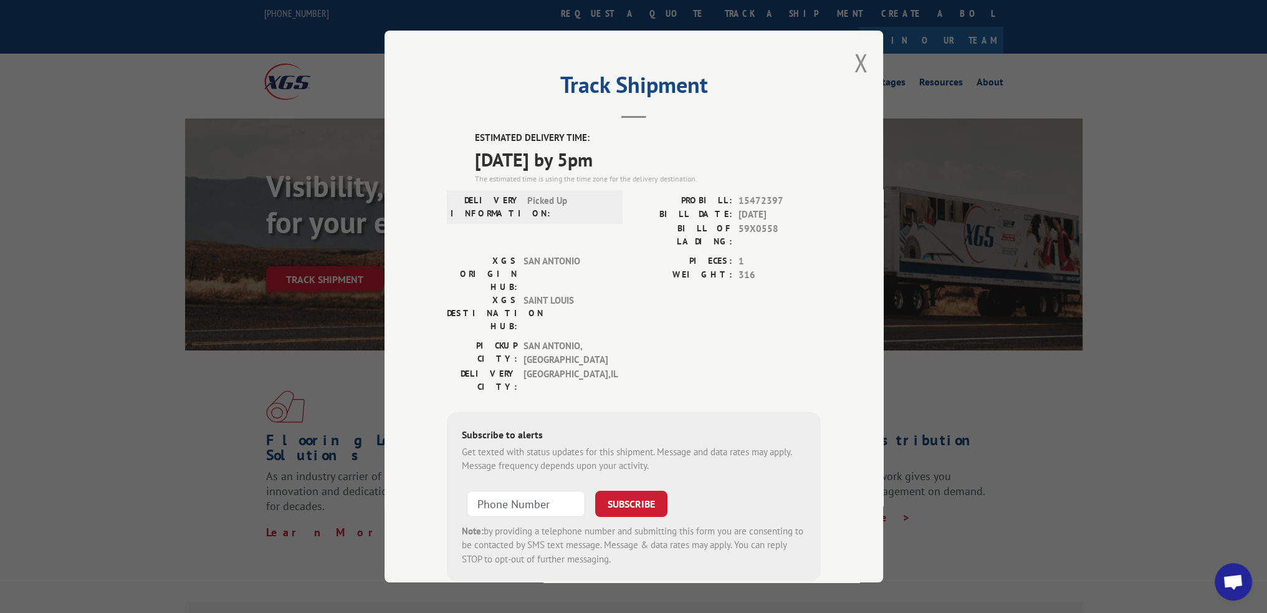
click at [866, 66] on div "Track Shipment ESTIMATED DELIVERY TIME: [DATE] by 5pm The estimated time is usi…" at bounding box center [634, 307] width 499 height 552
drag, startPoint x: 828, startPoint y: 62, endPoint x: 854, endPoint y: 60, distance: 26.2
click at [840, 62] on div "Track Shipment ESTIMATED DELIVERY TIME: [DATE] by 5pm The estimated time is usi…" at bounding box center [634, 307] width 499 height 552
click at [855, 60] on button "Close modal" at bounding box center [861, 62] width 14 height 33
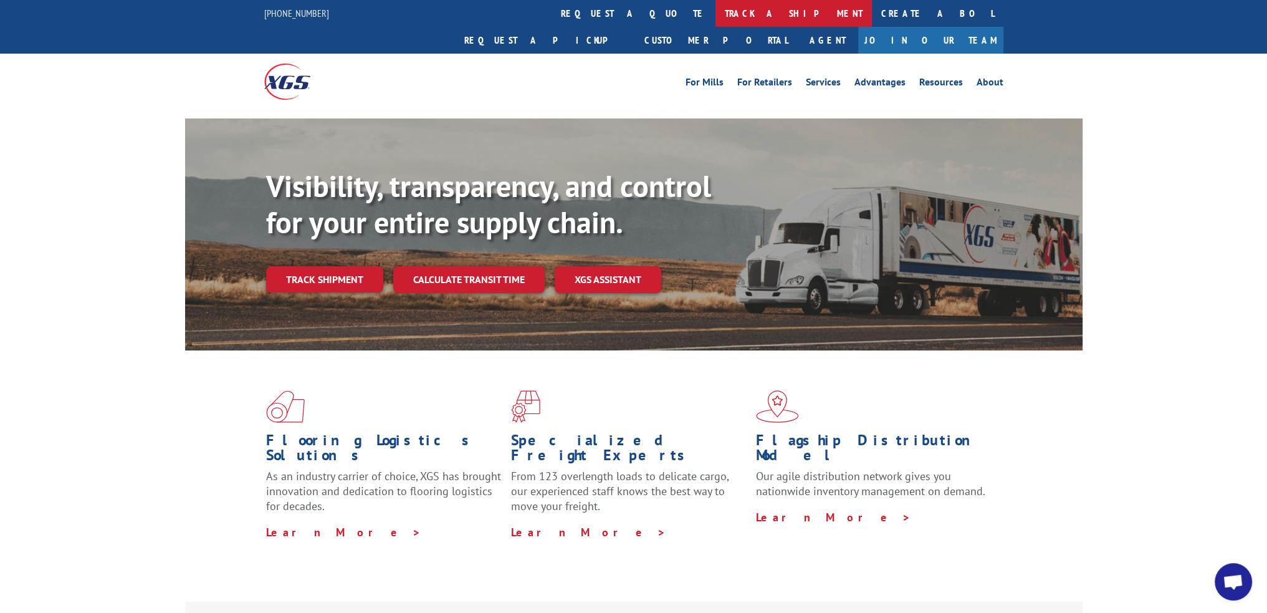
click at [716, 24] on link "track a shipment" at bounding box center [794, 13] width 156 height 27
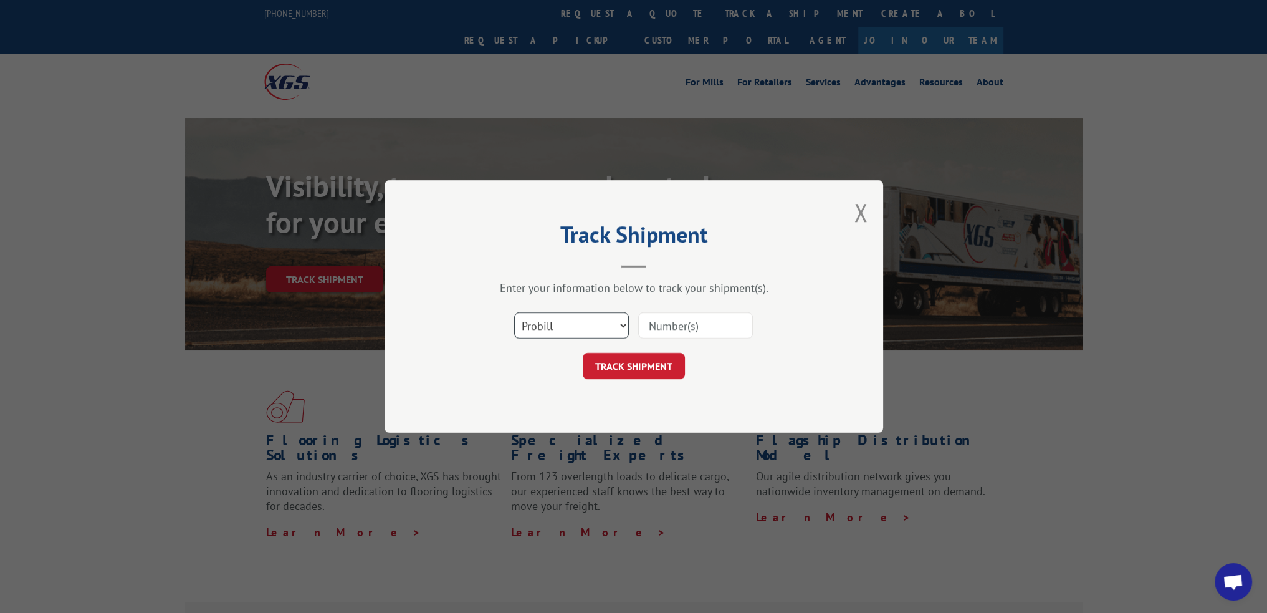
click at [588, 332] on select "Select category... Probill BOL PO" at bounding box center [571, 325] width 115 height 26
select select "bol"
click at [514, 312] on select "Select category... Probill BOL PO" at bounding box center [571, 325] width 115 height 26
click at [667, 337] on input at bounding box center [695, 325] width 115 height 26
paste input "59X1515"
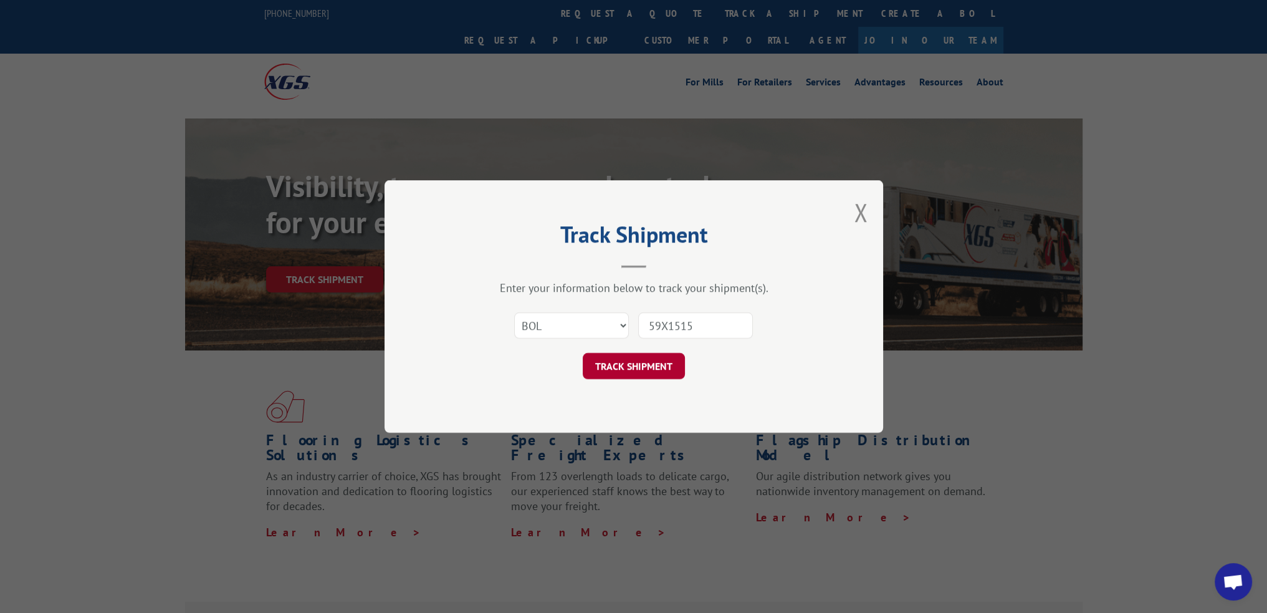
type input "59X1515"
click at [615, 374] on button "TRACK SHIPMENT" at bounding box center [634, 366] width 102 height 26
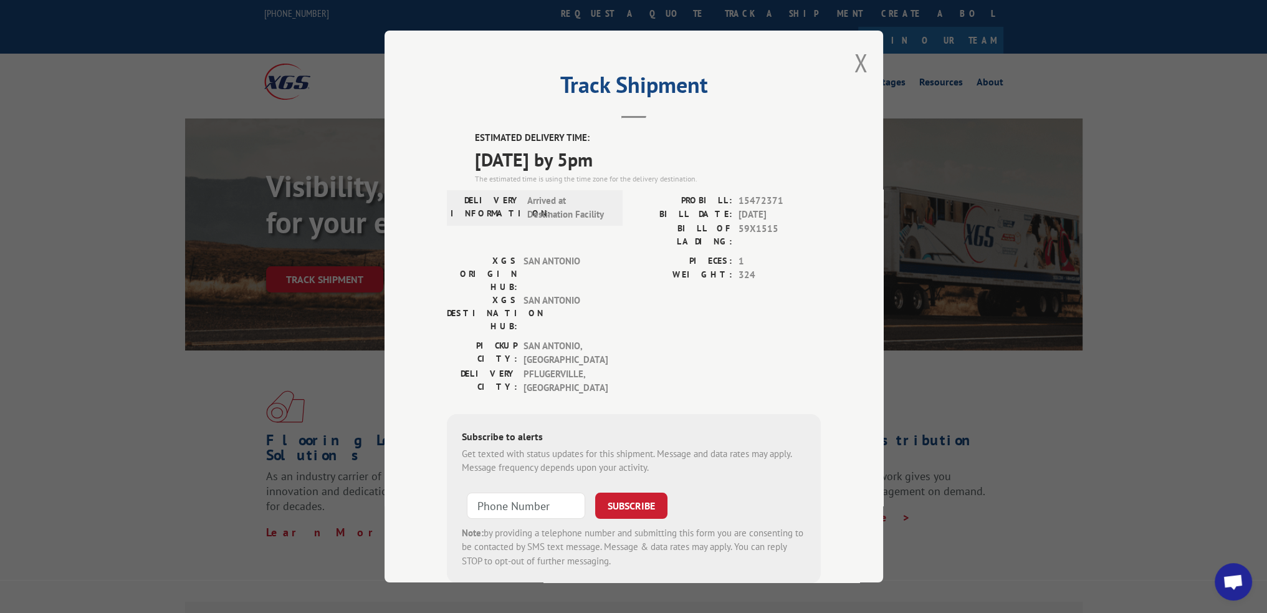
click at [760, 199] on span "15472371" at bounding box center [780, 201] width 82 height 14
copy span "15472371"
click at [870, 59] on div "Track Shipment ESTIMATED DELIVERY TIME: [DATE] by 5pm The estimated time is usi…" at bounding box center [634, 307] width 499 height 552
click at [854, 62] on button "Close modal" at bounding box center [861, 62] width 14 height 33
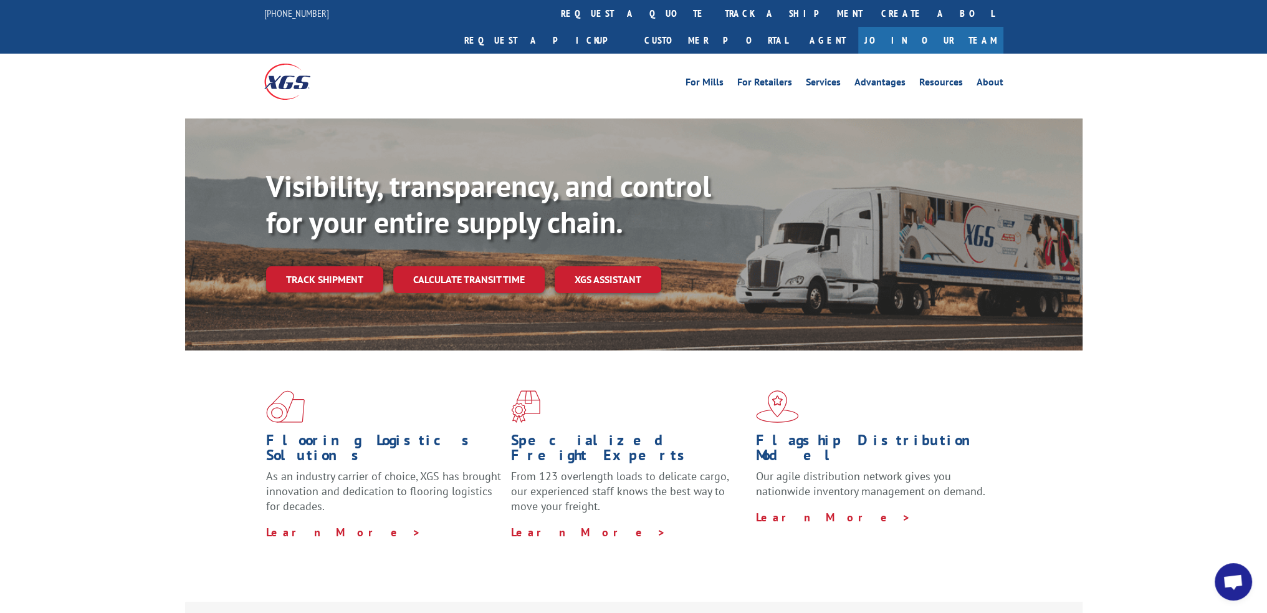
drag, startPoint x: 581, startPoint y: 14, endPoint x: 558, endPoint y: 64, distance: 54.7
click at [716, 14] on link "track a shipment" at bounding box center [794, 13] width 156 height 27
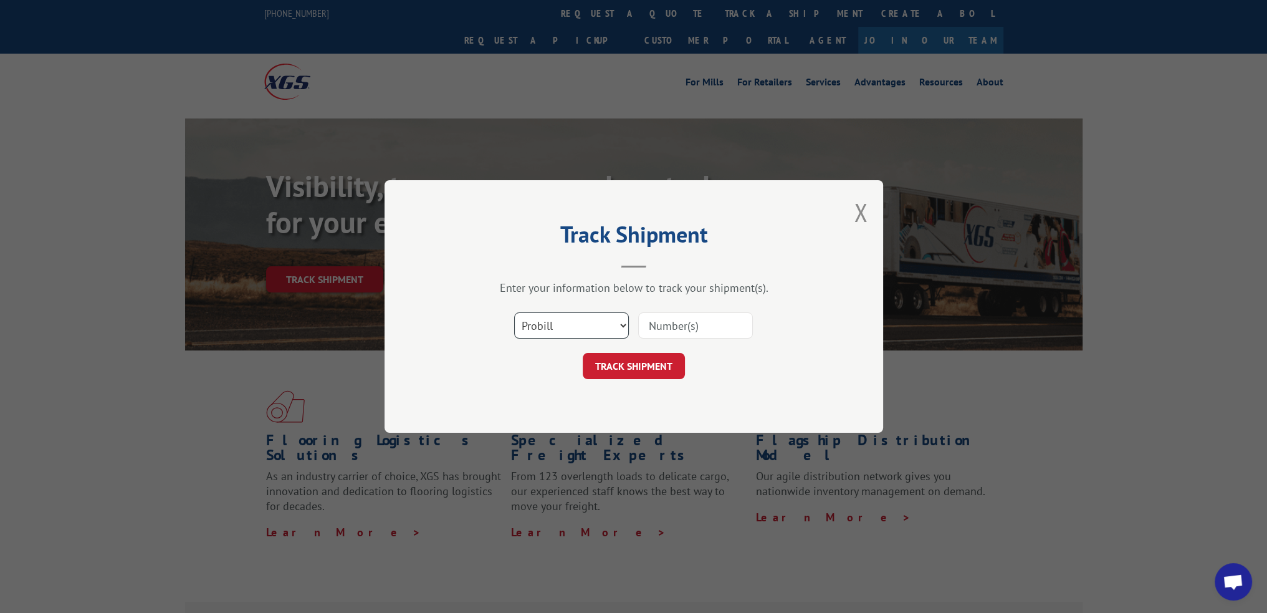
click at [546, 336] on select "Select category... Probill BOL PO" at bounding box center [571, 325] width 115 height 26
select select "bol"
click at [514, 312] on select "Select category... Probill BOL PO" at bounding box center [571, 325] width 115 height 26
click at [663, 331] on input at bounding box center [695, 325] width 115 height 26
paste input "59X4667"
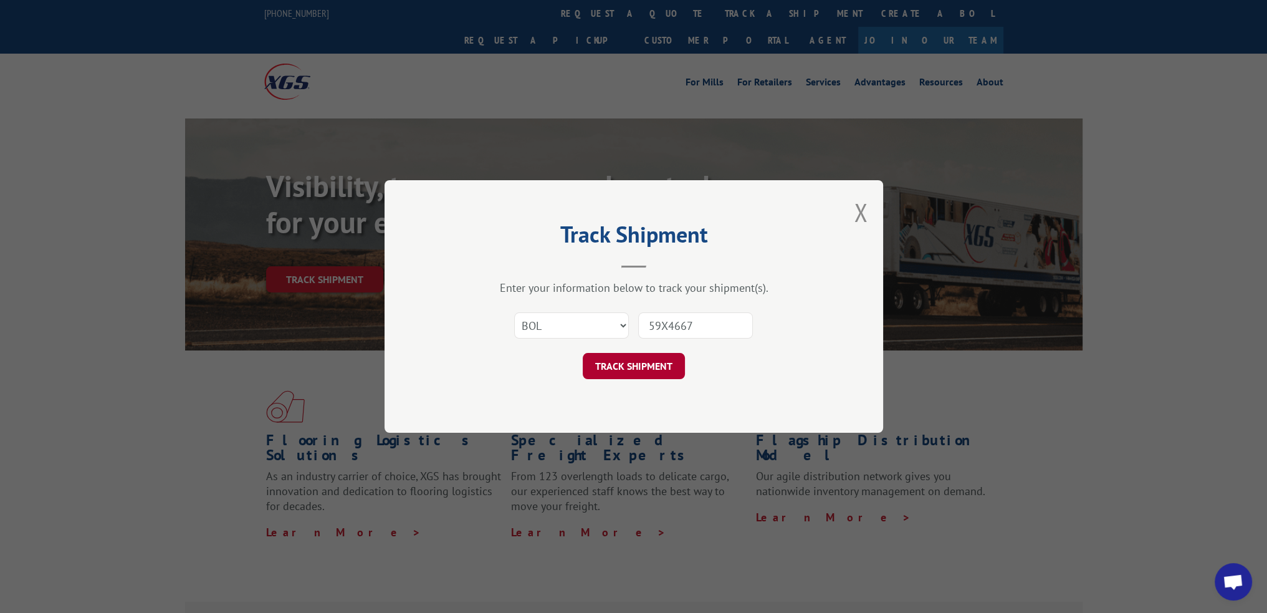
type input "59X4667"
click at [628, 373] on button "TRACK SHIPMENT" at bounding box center [634, 366] width 102 height 26
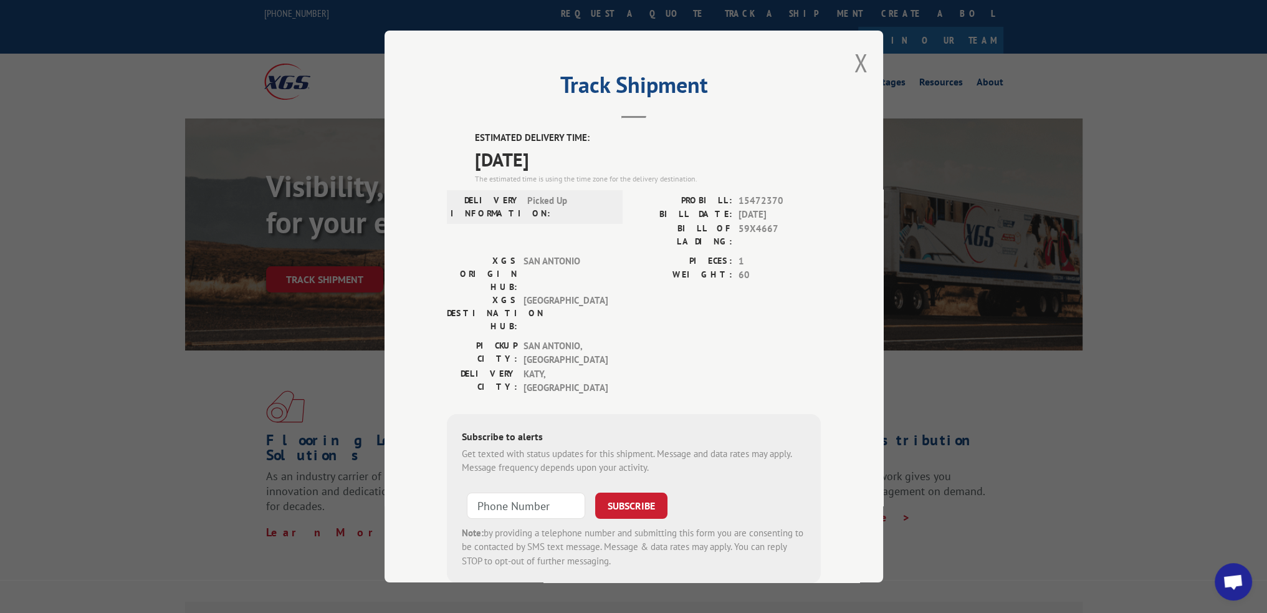
click at [758, 194] on span "15472370" at bounding box center [780, 201] width 82 height 14
drag, startPoint x: 870, startPoint y: 57, endPoint x: 863, endPoint y: 58, distance: 7.0
click at [870, 57] on div "Track Shipment ESTIMATED DELIVERY TIME: [DATE] The estimated time is using the …" at bounding box center [634, 307] width 499 height 552
click at [860, 60] on button "Close modal" at bounding box center [861, 62] width 14 height 33
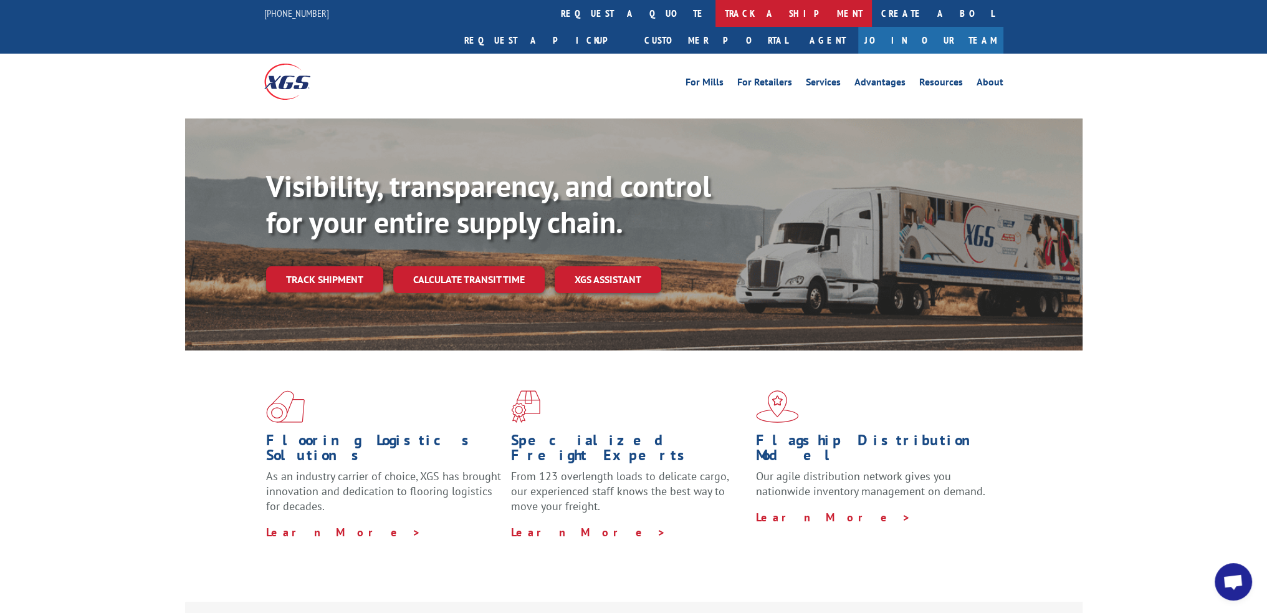
click at [716, 19] on link "track a shipment" at bounding box center [794, 13] width 156 height 27
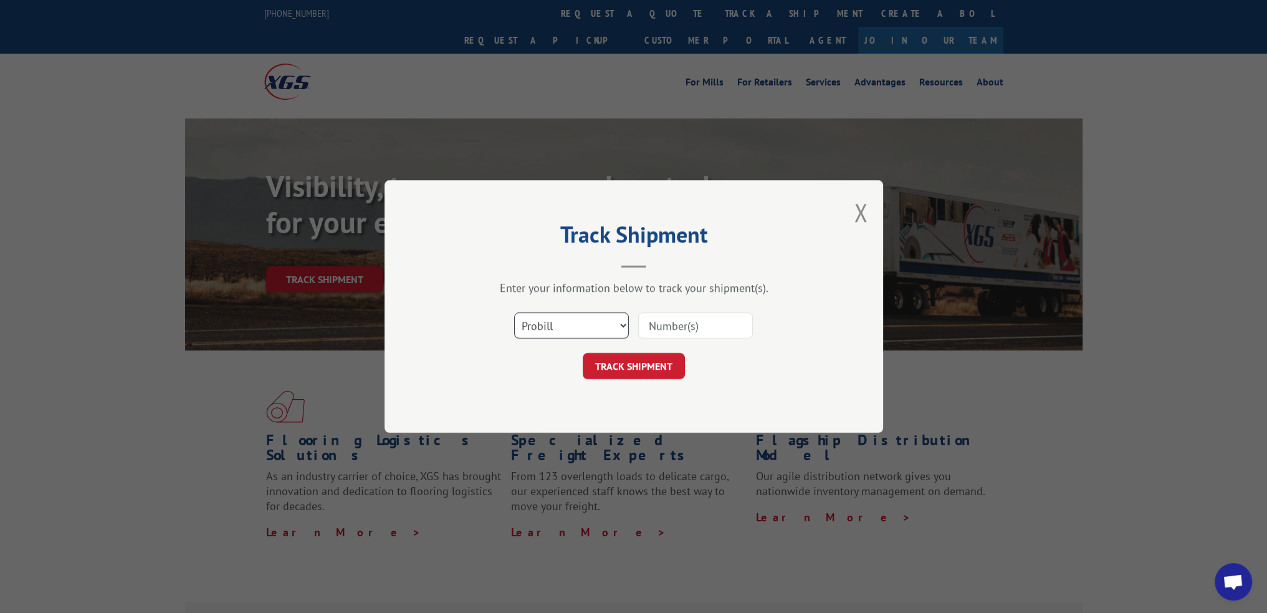
drag, startPoint x: 550, startPoint y: 327, endPoint x: 550, endPoint y: 335, distance: 7.5
click at [550, 327] on select "Select category... Probill BOL PO" at bounding box center [571, 325] width 115 height 26
select select "bol"
click at [514, 312] on select "Select category... Probill BOL PO" at bounding box center [571, 325] width 115 height 26
drag, startPoint x: 683, startPoint y: 327, endPoint x: 668, endPoint y: 340, distance: 20.0
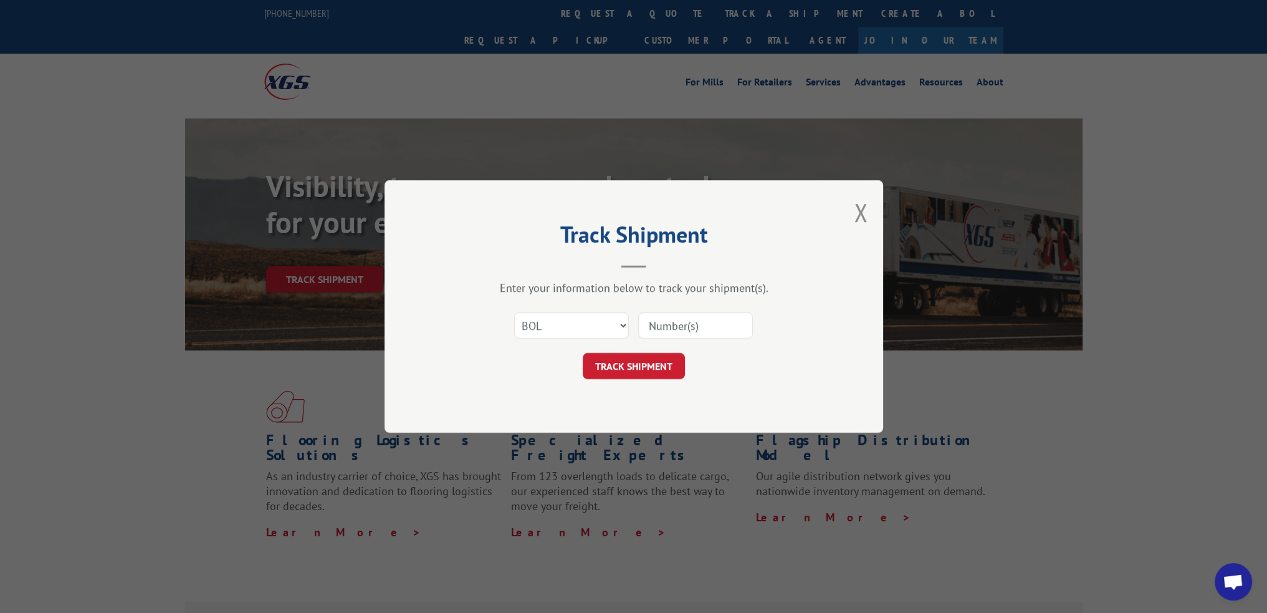
click at [683, 327] on input at bounding box center [695, 325] width 115 height 26
paste input "59X6636"
type input "59X6636"
click at [653, 359] on button "TRACK SHIPMENT" at bounding box center [634, 366] width 102 height 26
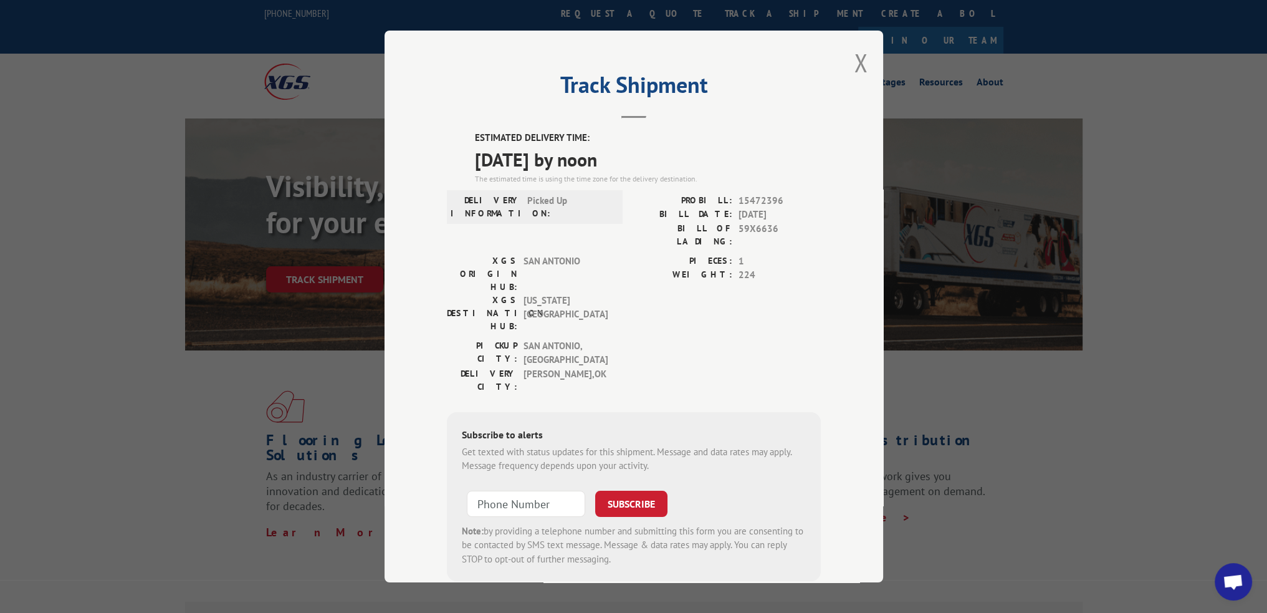
click at [759, 201] on span "15472396" at bounding box center [780, 201] width 82 height 14
drag, startPoint x: 867, startPoint y: 69, endPoint x: 843, endPoint y: 65, distance: 24.6
click at [867, 69] on div "Track Shipment ESTIMATED DELIVERY TIME: [DATE] by noon The estimated time is us…" at bounding box center [634, 307] width 499 height 552
click at [866, 57] on div "Track Shipment ESTIMATED DELIVERY TIME: [DATE] by noon The estimated time is us…" at bounding box center [634, 307] width 499 height 552
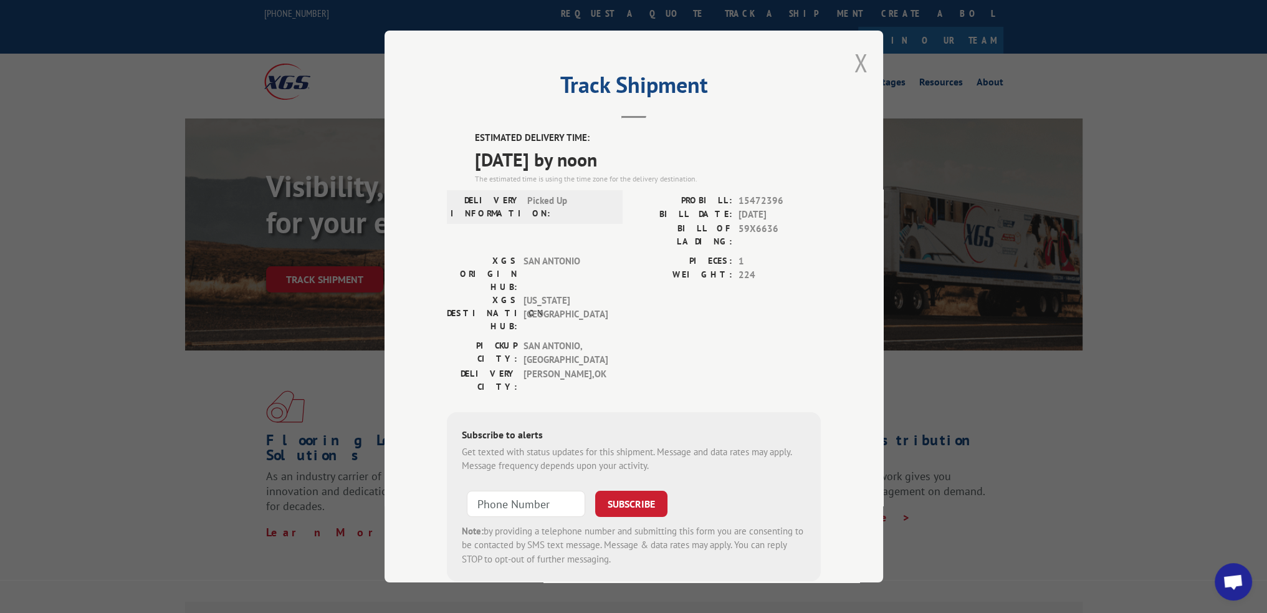
click at [854, 62] on button "Close modal" at bounding box center [861, 62] width 14 height 33
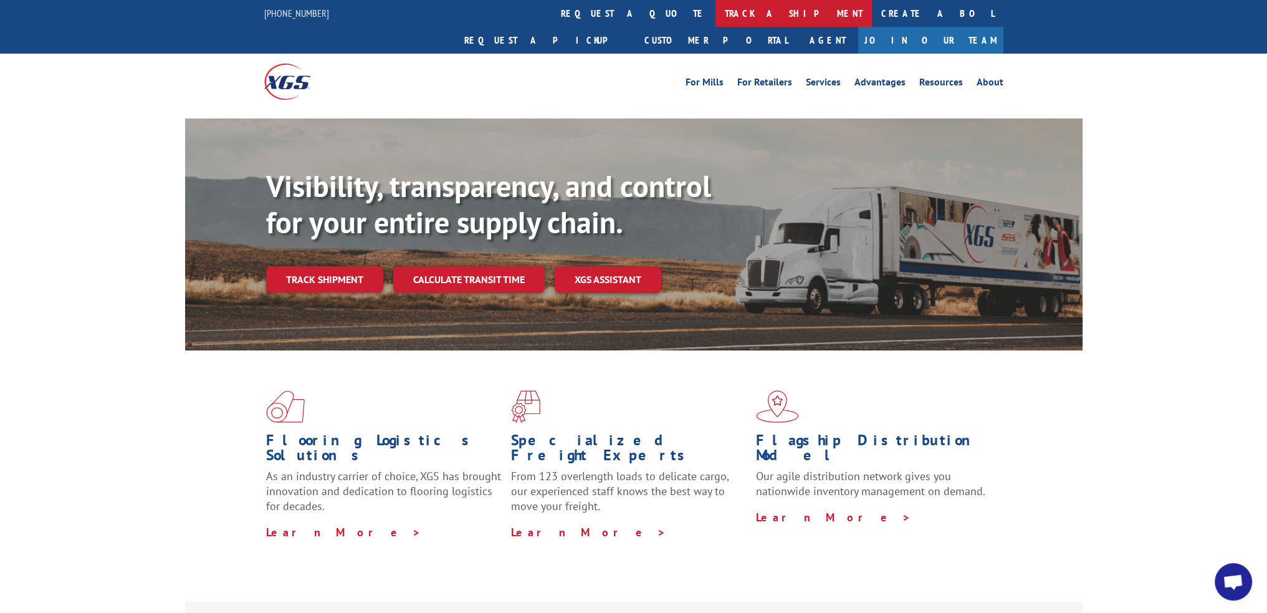
click at [716, 12] on link "track a shipment" at bounding box center [794, 13] width 156 height 27
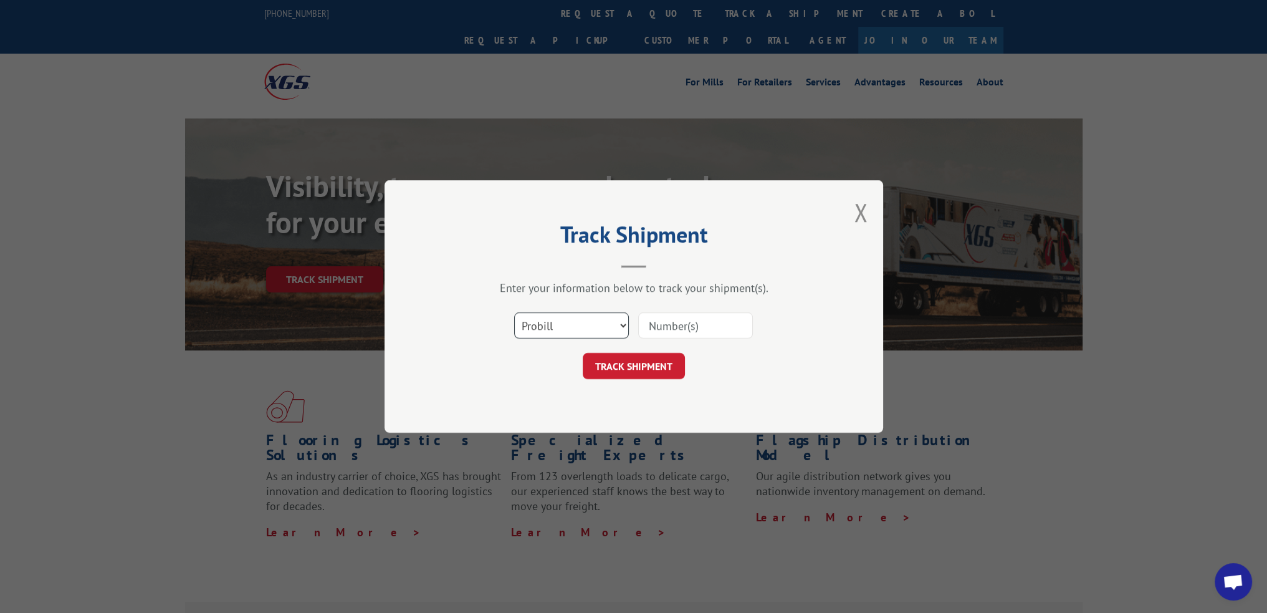
click at [578, 319] on select "Select category... Probill BOL PO" at bounding box center [571, 325] width 115 height 26
select select "bol"
click at [514, 312] on select "Select category... Probill BOL PO" at bounding box center [571, 325] width 115 height 26
click at [685, 333] on input at bounding box center [695, 325] width 115 height 26
paste input "6AA4229"
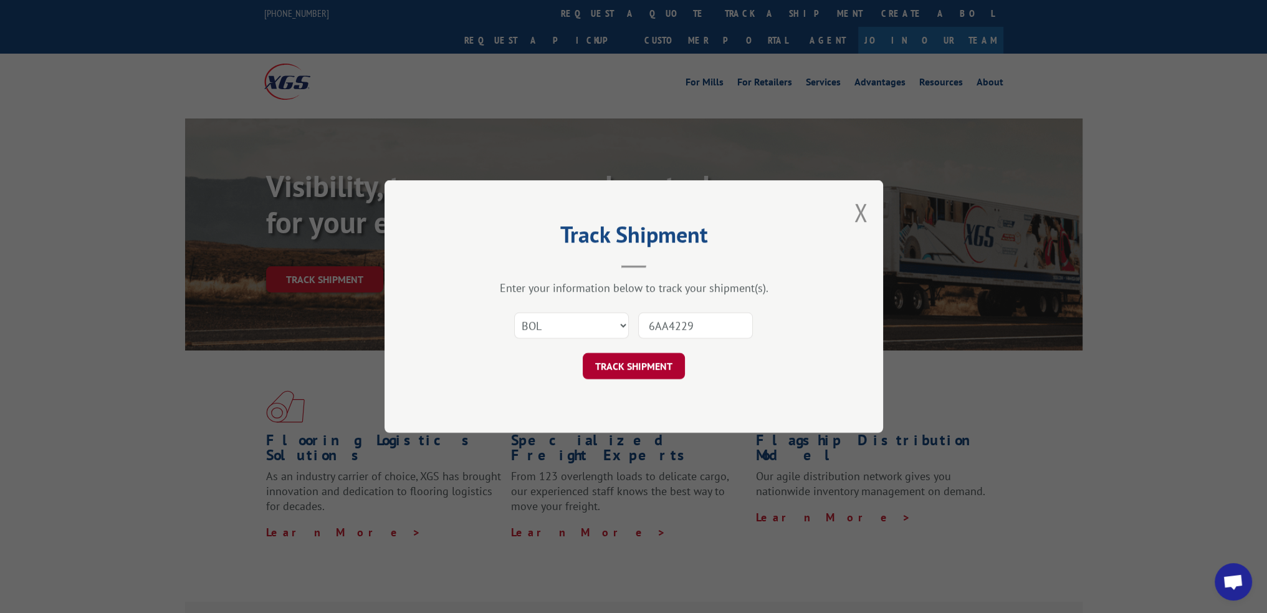
type input "6AA4229"
click at [663, 357] on button "TRACK SHIPMENT" at bounding box center [634, 366] width 102 height 26
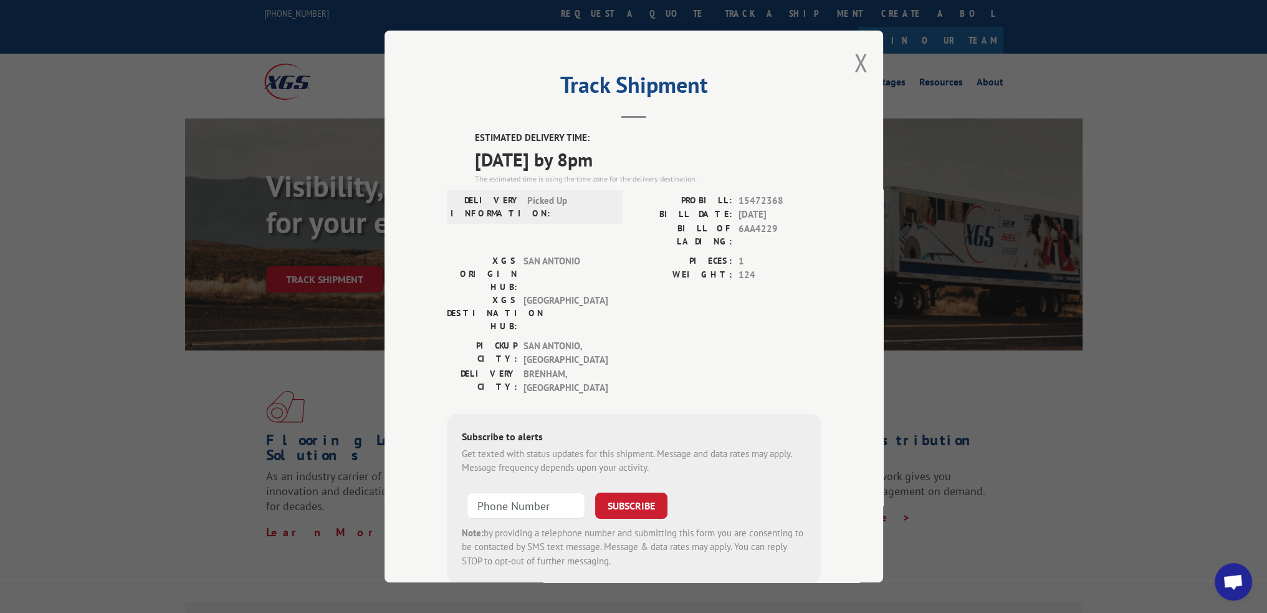
click at [759, 201] on span "15472368" at bounding box center [780, 201] width 82 height 14
click at [865, 64] on div "Track Shipment ESTIMATED DELIVERY TIME: [DATE] by 8pm The estimated time is usi…" at bounding box center [634, 307] width 499 height 552
click at [863, 65] on div "Track Shipment ESTIMATED DELIVERY TIME: [DATE] by 8pm The estimated time is usi…" at bounding box center [634, 307] width 499 height 552
click at [854, 59] on button "Close modal" at bounding box center [861, 62] width 14 height 33
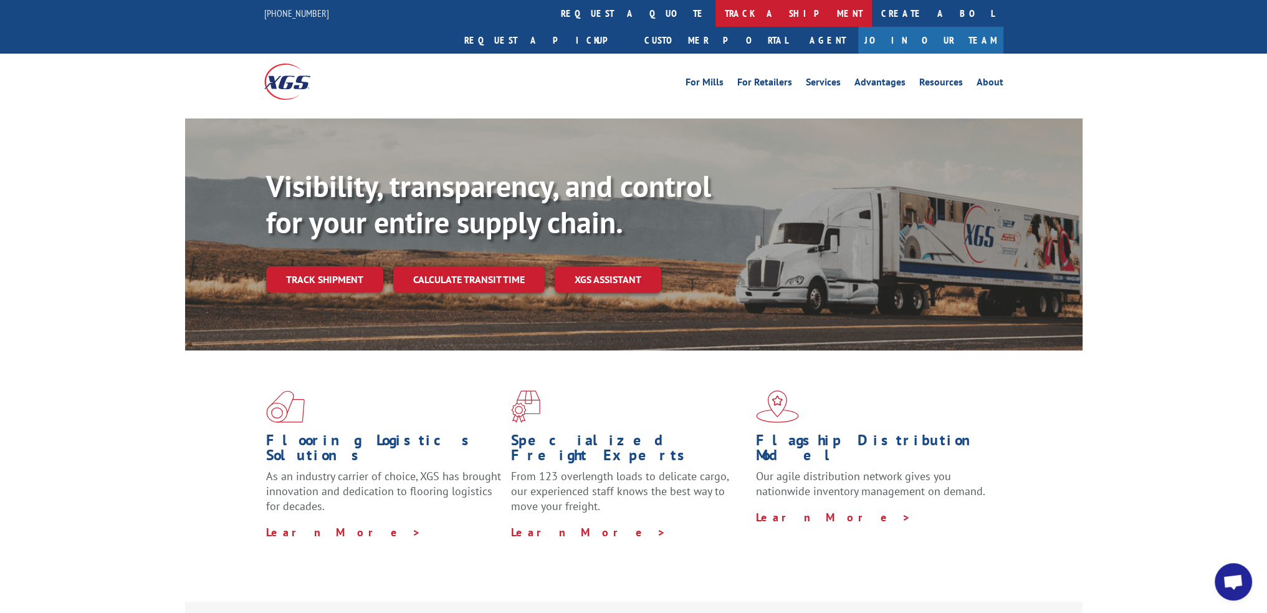
click at [716, 17] on link "track a shipment" at bounding box center [794, 13] width 156 height 27
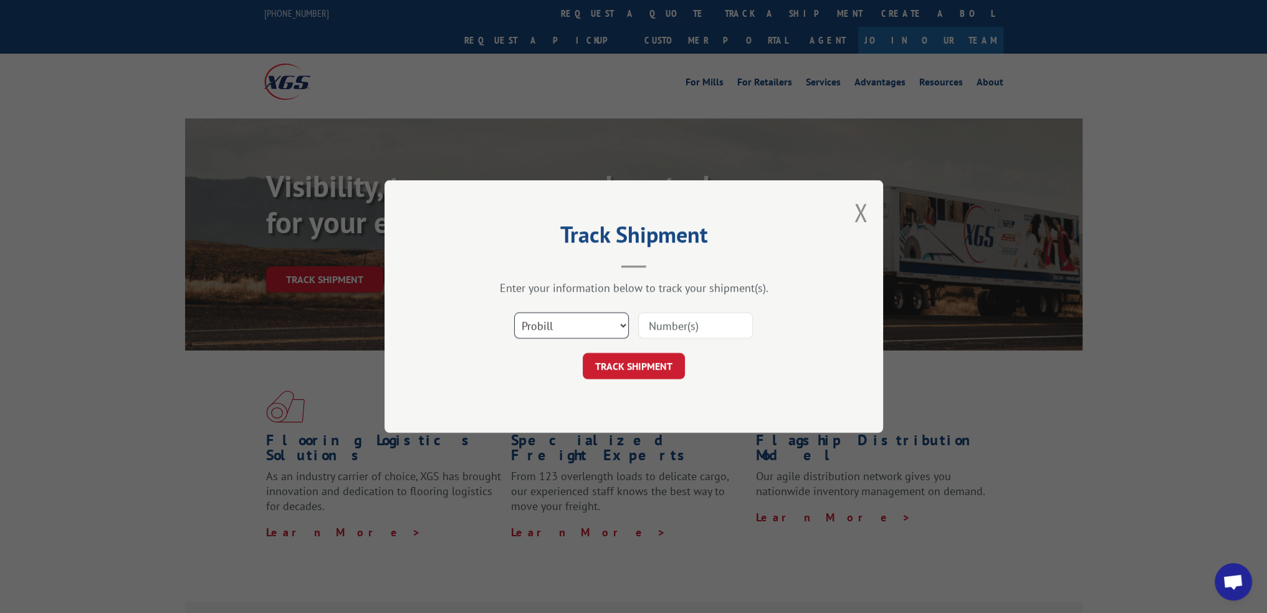
click at [594, 326] on select "Select category... Probill BOL PO" at bounding box center [571, 325] width 115 height 26
select select "bol"
click at [514, 312] on select "Select category... Probill BOL PO" at bounding box center [571, 325] width 115 height 26
click at [671, 324] on input at bounding box center [695, 325] width 115 height 26
paste input "6AA5465"
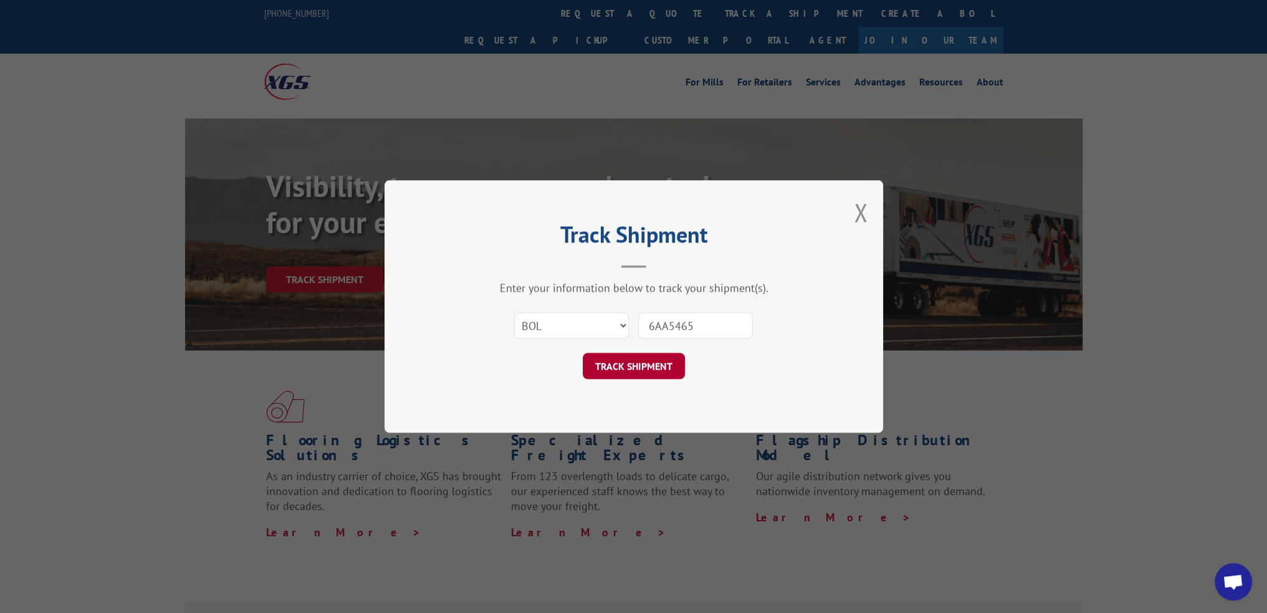
type input "6AA5465"
click at [638, 363] on button "TRACK SHIPMENT" at bounding box center [634, 366] width 102 height 26
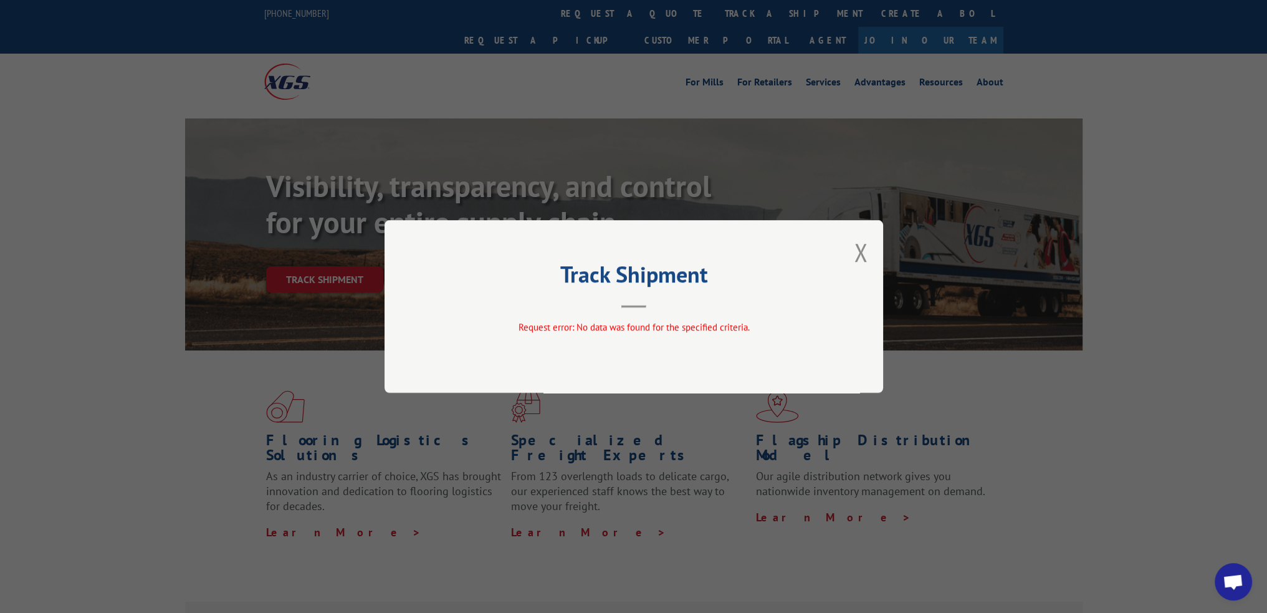
drag, startPoint x: 863, startPoint y: 253, endPoint x: 646, endPoint y: 161, distance: 235.5
click at [863, 253] on button "Close modal" at bounding box center [861, 252] width 14 height 33
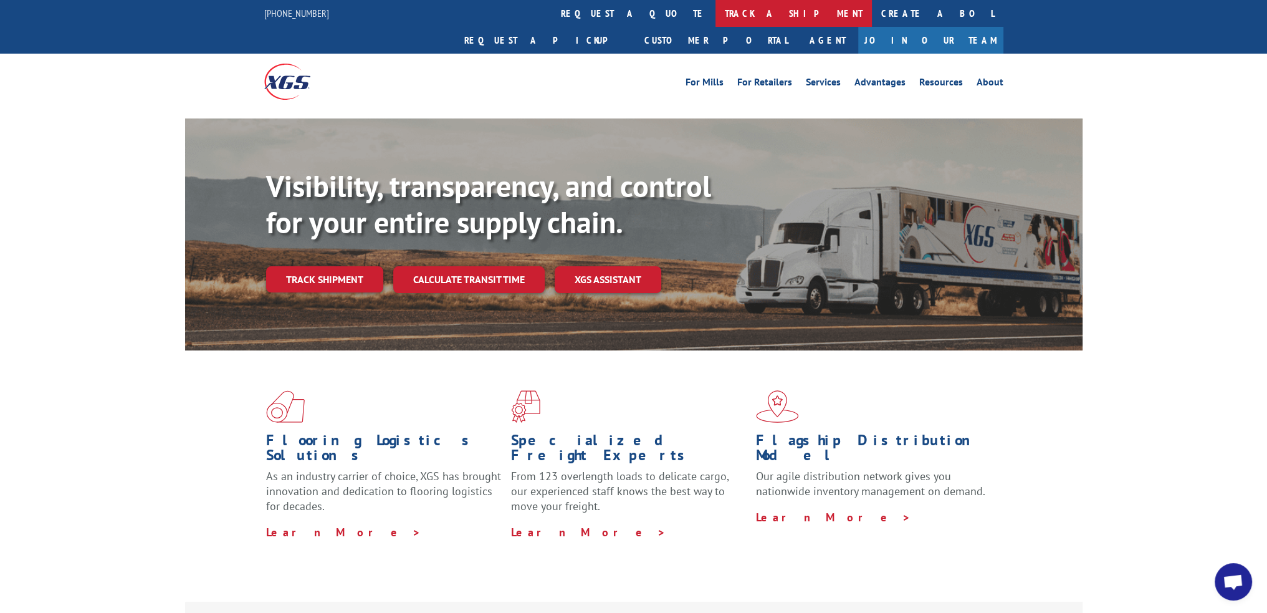
click at [716, 0] on link "track a shipment" at bounding box center [794, 13] width 156 height 27
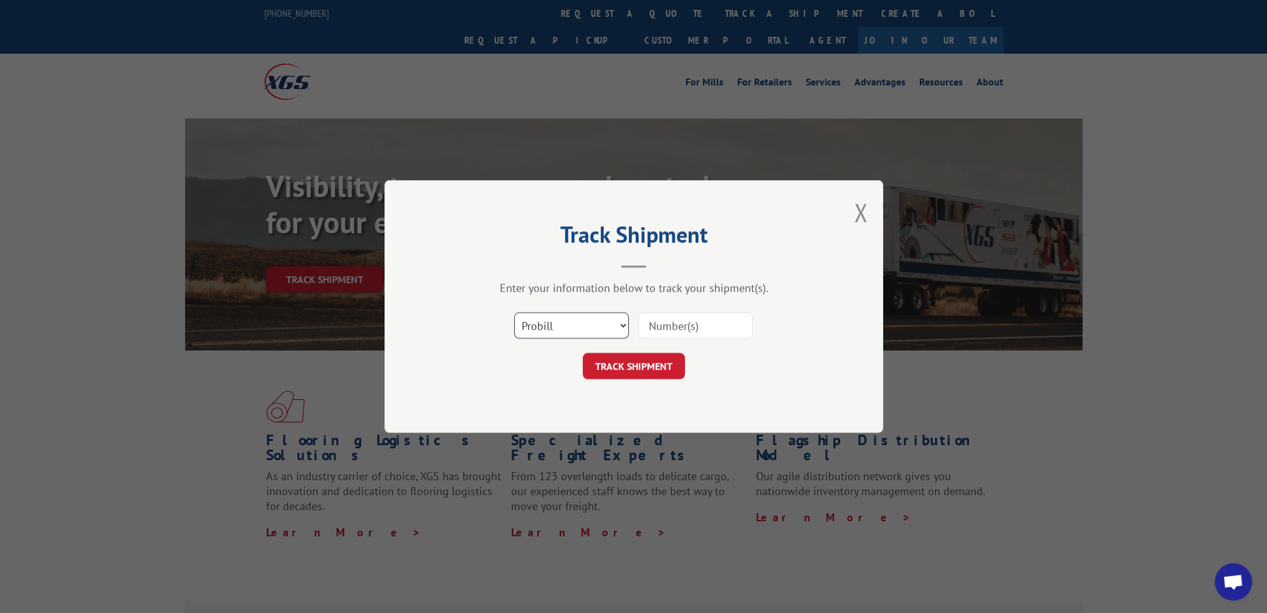
click at [580, 332] on select "Select category... Probill BOL PO" at bounding box center [571, 325] width 115 height 26
click at [514, 312] on select "Select category... Probill BOL PO" at bounding box center [571, 325] width 115 height 26
click at [575, 333] on select "Select category... Probill BOL PO" at bounding box center [571, 325] width 115 height 26
select select "bol"
click at [514, 312] on select "Select category... Probill BOL PO" at bounding box center [571, 325] width 115 height 26
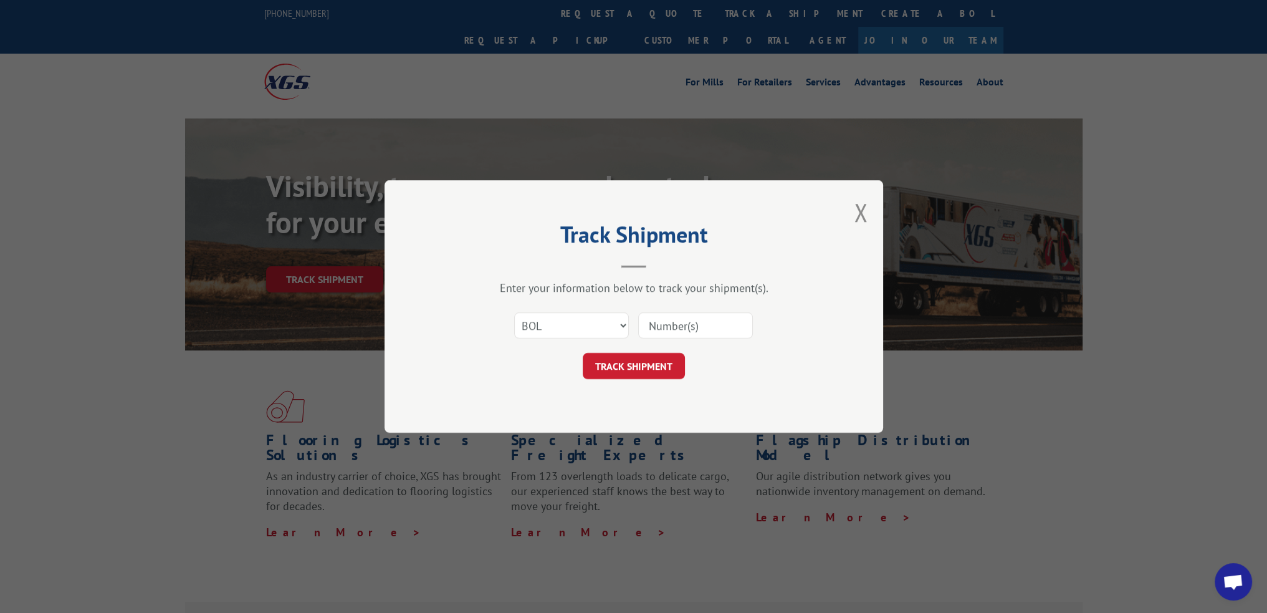
drag, startPoint x: 677, startPoint y: 331, endPoint x: 664, endPoint y: 346, distance: 19.9
click at [677, 331] on input at bounding box center [695, 325] width 115 height 26
paste input "6AA6296"
type input "6AA6296"
click at [657, 356] on button "TRACK SHIPMENT" at bounding box center [634, 366] width 102 height 26
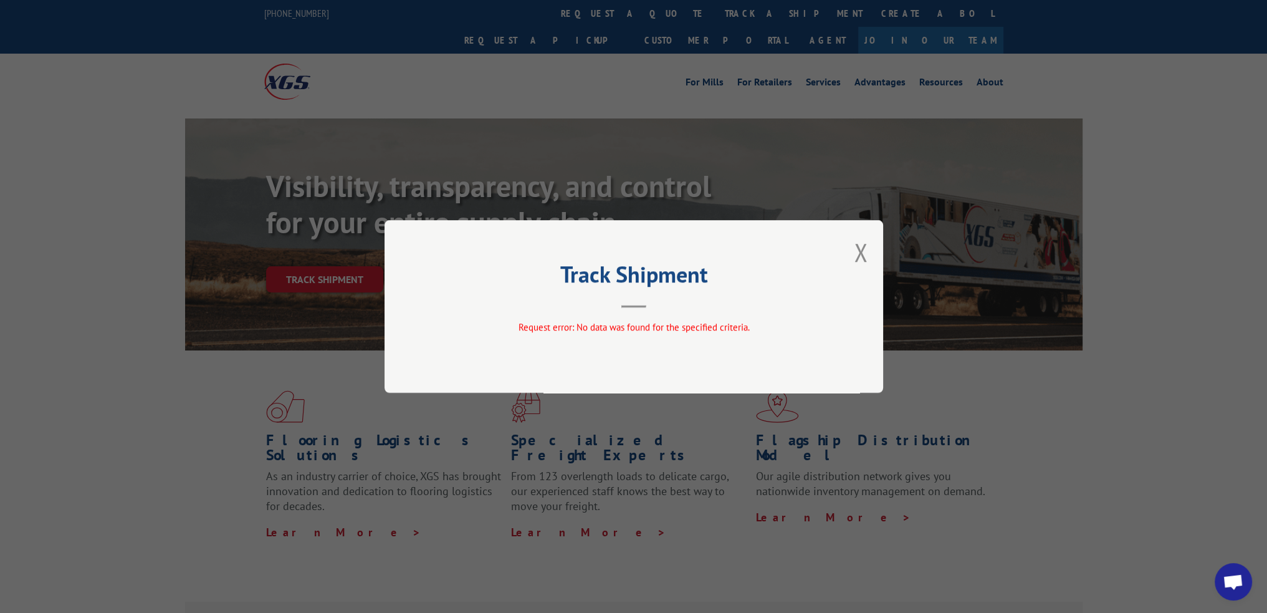
click at [868, 260] on div "Track Shipment Request error: No data was found for the specified criteria." at bounding box center [634, 306] width 499 height 173
click at [850, 251] on div "Track Shipment Request error: No data was found for the specified criteria." at bounding box center [634, 306] width 499 height 173
click at [883, 262] on div "Track Shipment Request error: No data was found for the specified criteria." at bounding box center [634, 306] width 499 height 173
click at [860, 261] on button "Close modal" at bounding box center [861, 252] width 14 height 33
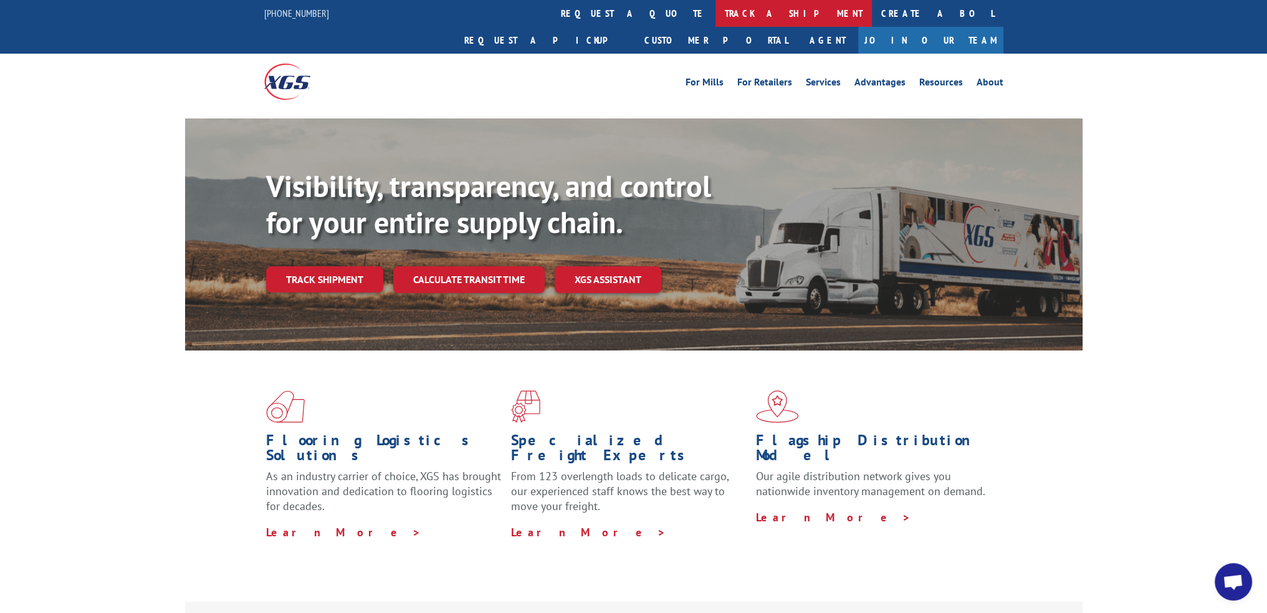
click at [716, 17] on link "track a shipment" at bounding box center [794, 13] width 156 height 27
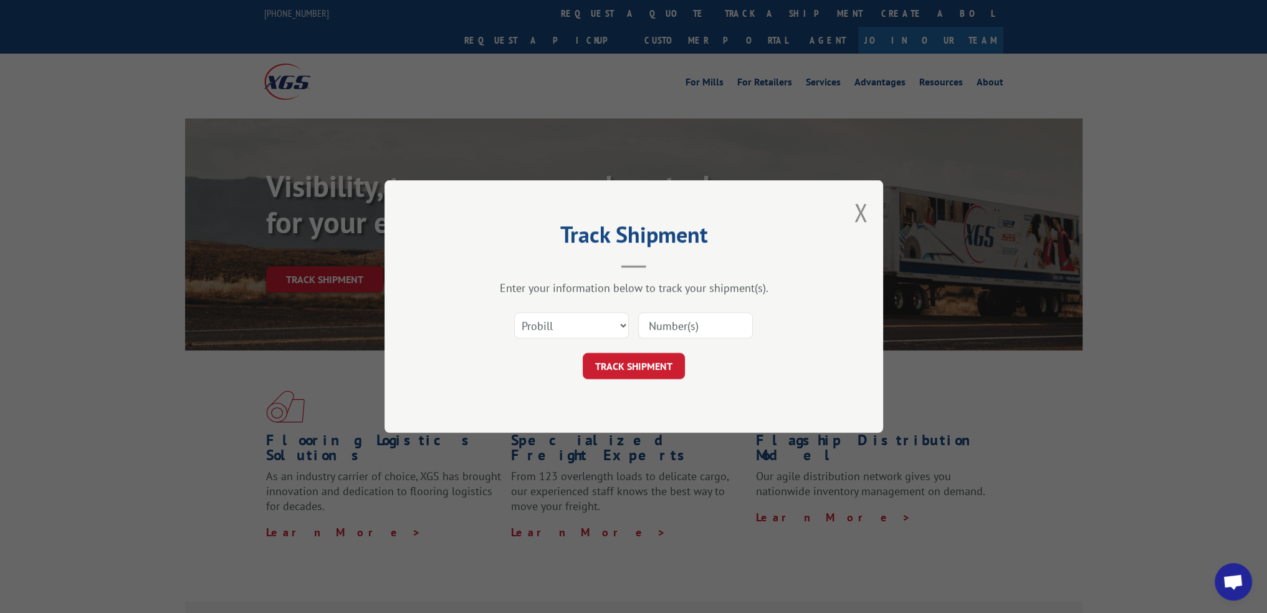
click at [704, 324] on input at bounding box center [695, 325] width 115 height 26
paste input "15340371"
type input "15340371"
click at [642, 363] on button "TRACK SHIPMENT" at bounding box center [634, 366] width 102 height 26
